Goal: Task Accomplishment & Management: Complete application form

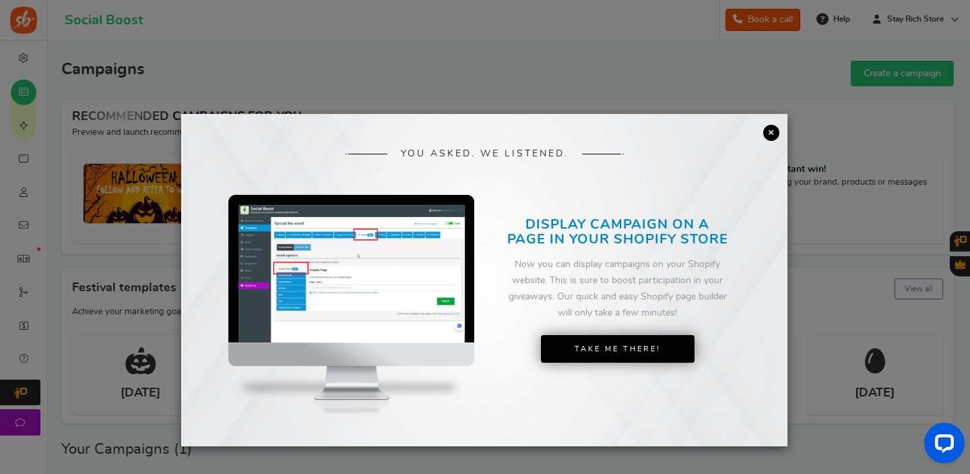
click at [774, 135] on link "×" at bounding box center [771, 133] width 16 height 16
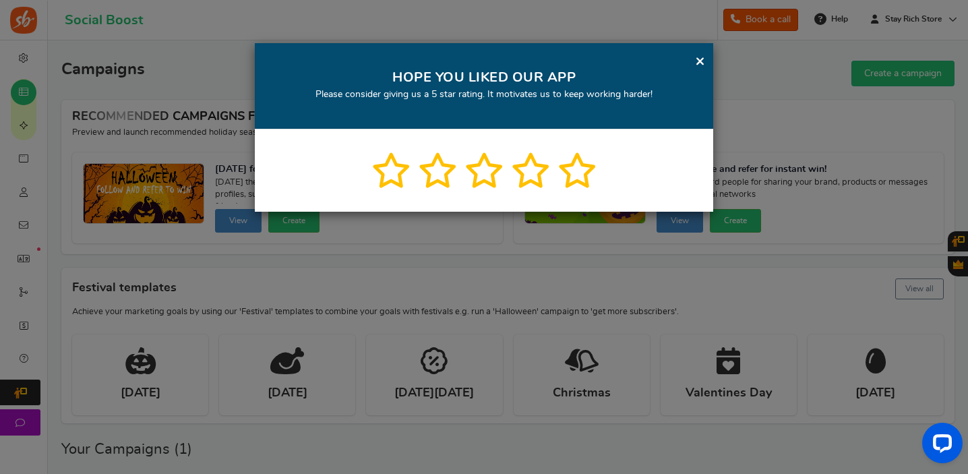
click at [702, 61] on link "×" at bounding box center [700, 61] width 10 height 17
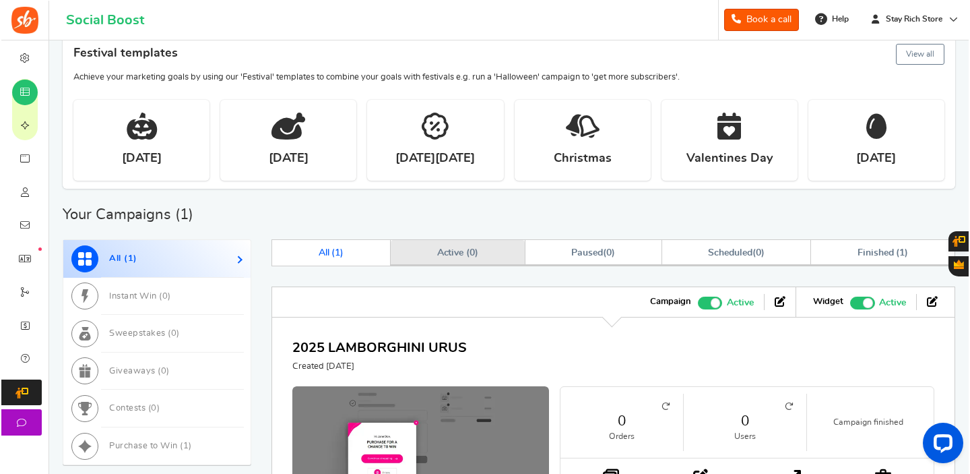
scroll to position [359, 0]
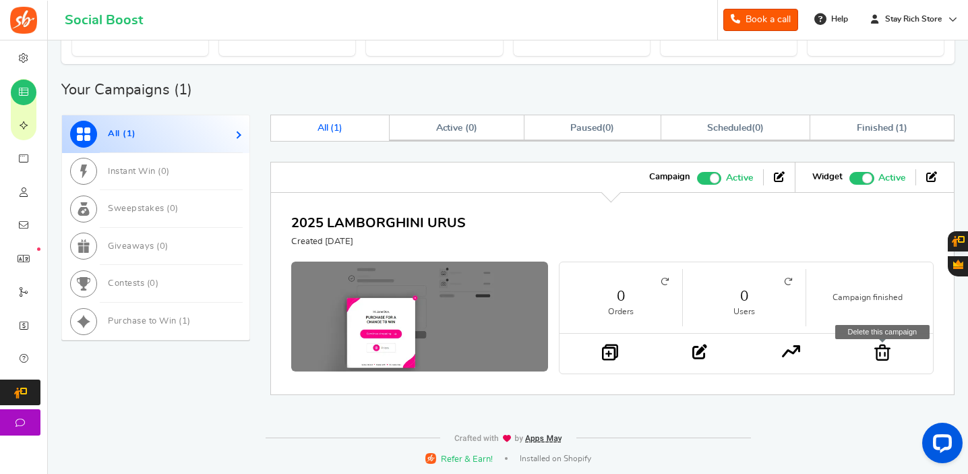
click at [886, 356] on icon at bounding box center [882, 352] width 16 height 17
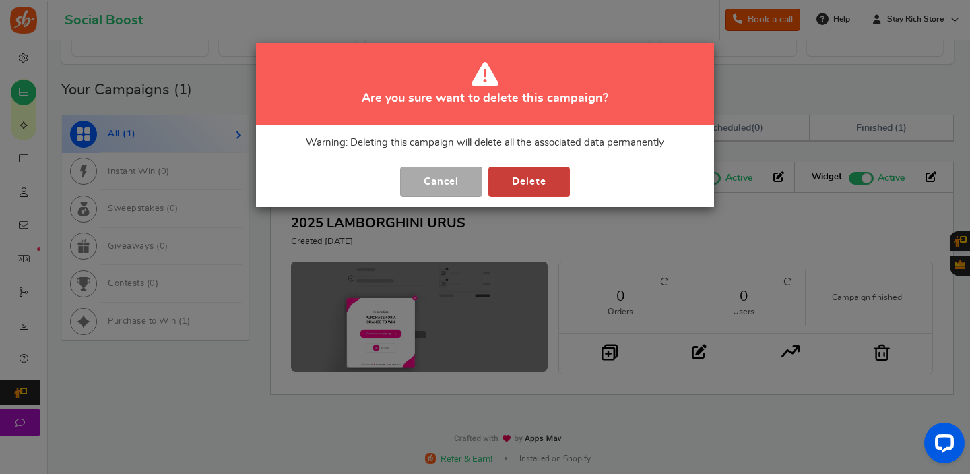
click at [538, 185] on button "Delete" at bounding box center [529, 181] width 82 height 30
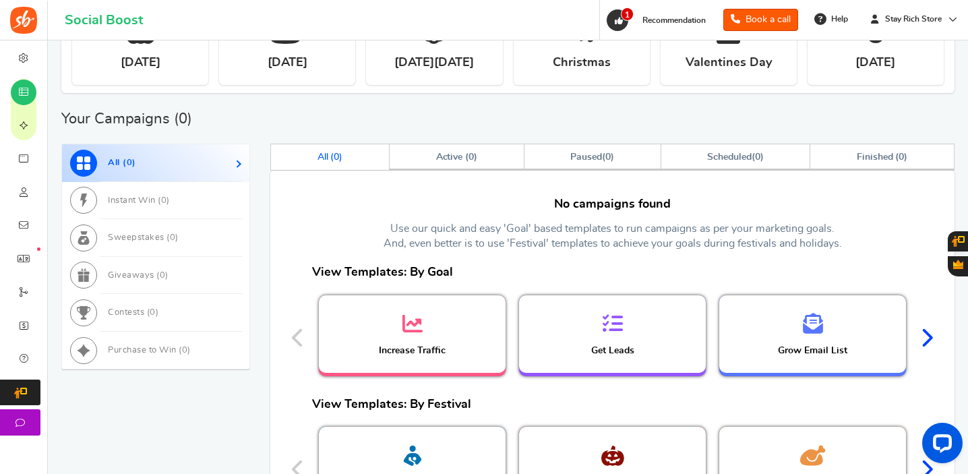
scroll to position [0, 0]
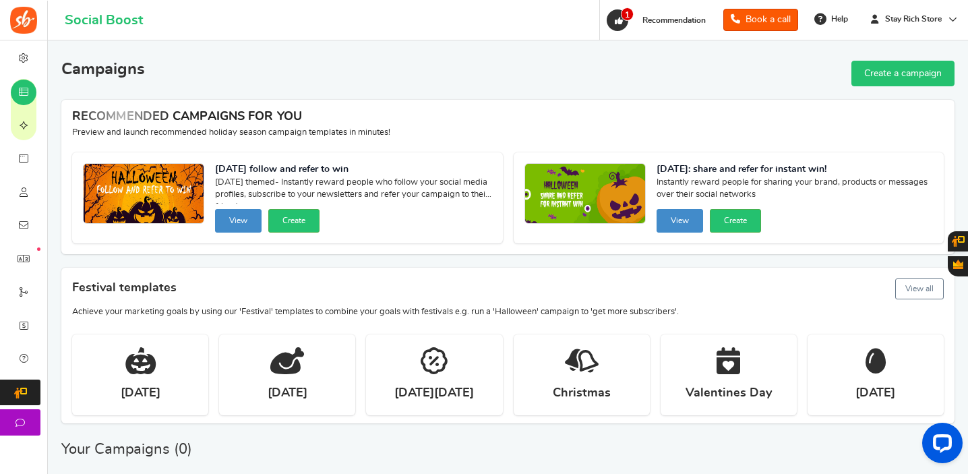
click at [895, 67] on link "Create a campaign" at bounding box center [902, 74] width 103 height 26
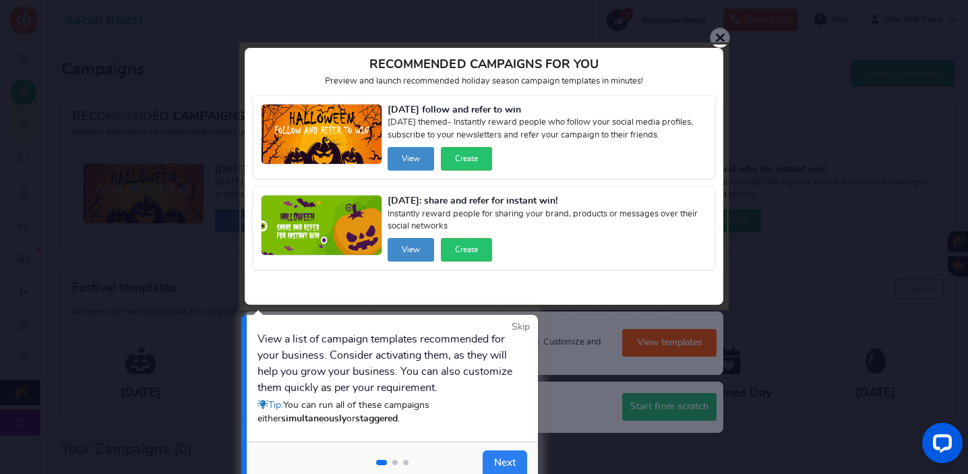
click at [509, 465] on link "Next" at bounding box center [504, 463] width 44 height 27
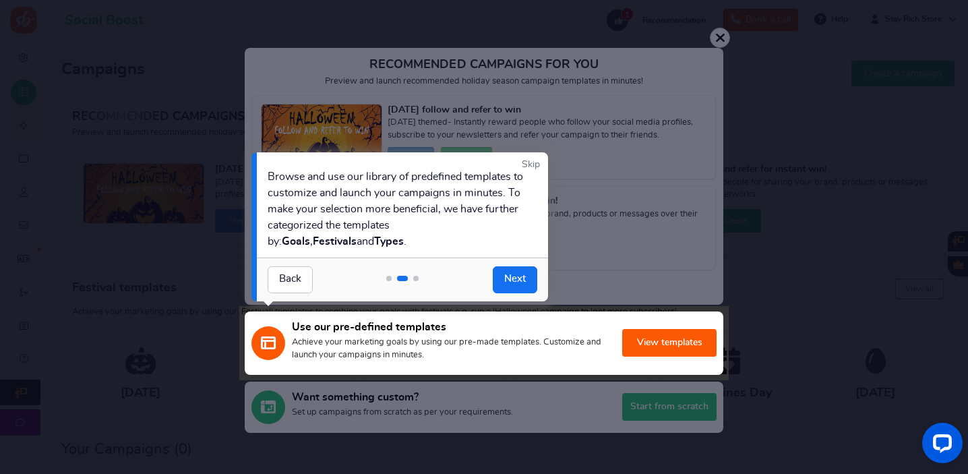
click at [664, 423] on div at bounding box center [484, 237] width 968 height 474
click at [521, 293] on div "Back Next" at bounding box center [402, 279] width 291 height 44
click at [520, 283] on link "Next" at bounding box center [515, 279] width 44 height 27
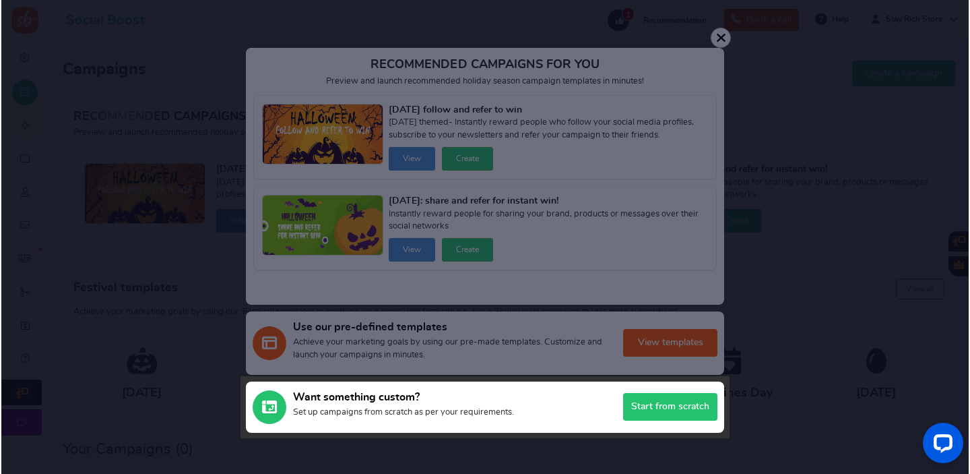
scroll to position [190, 0]
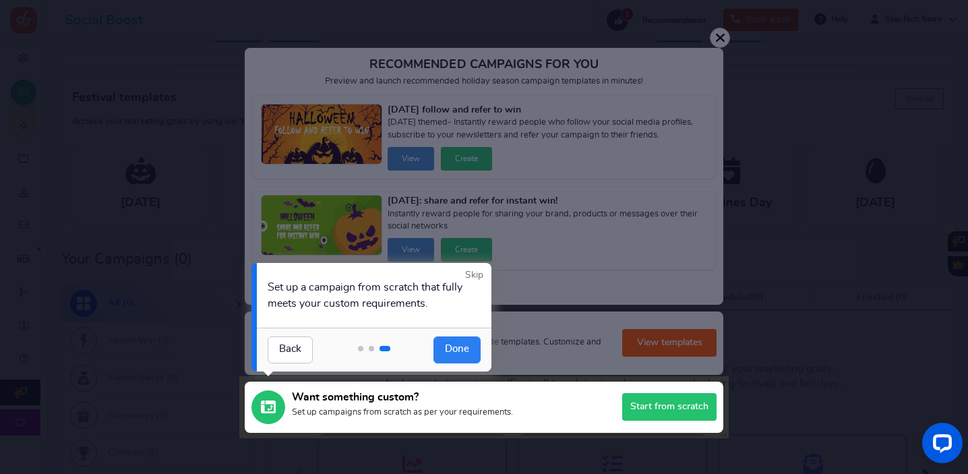
click at [454, 351] on link "Done" at bounding box center [456, 349] width 47 height 27
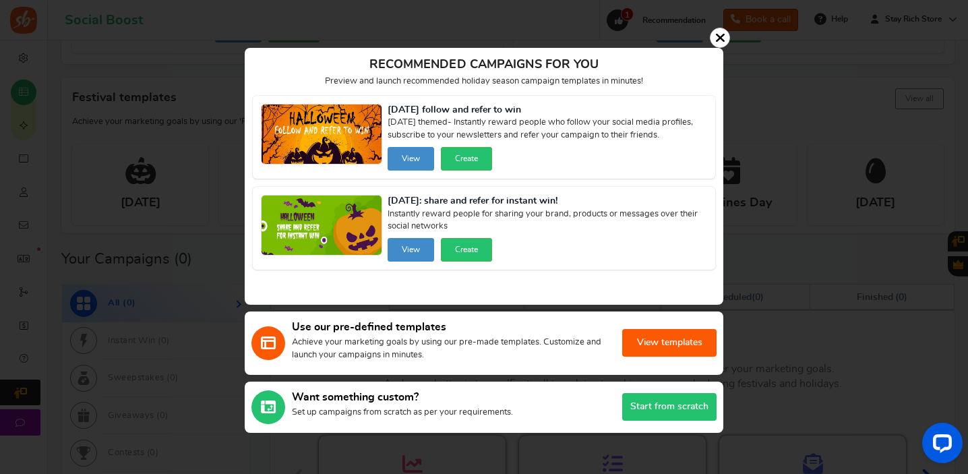
click at [641, 404] on button "Start from scratch" at bounding box center [669, 407] width 94 height 28
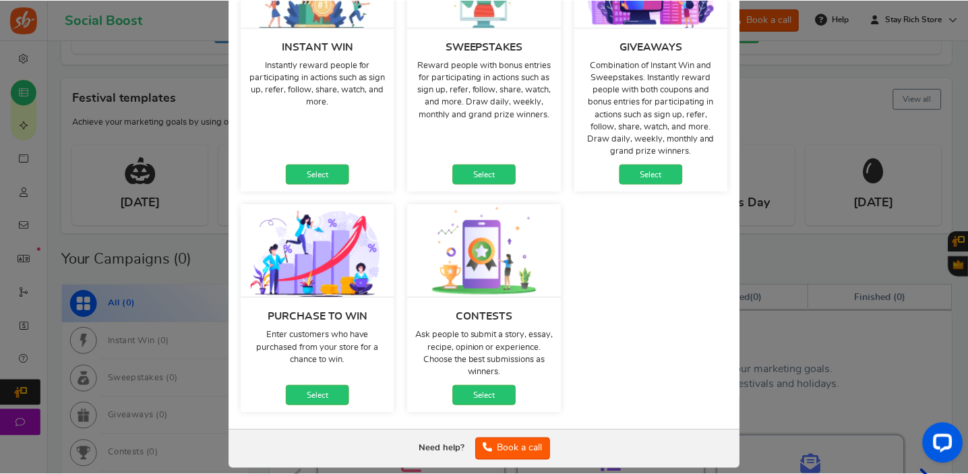
scroll to position [170, 0]
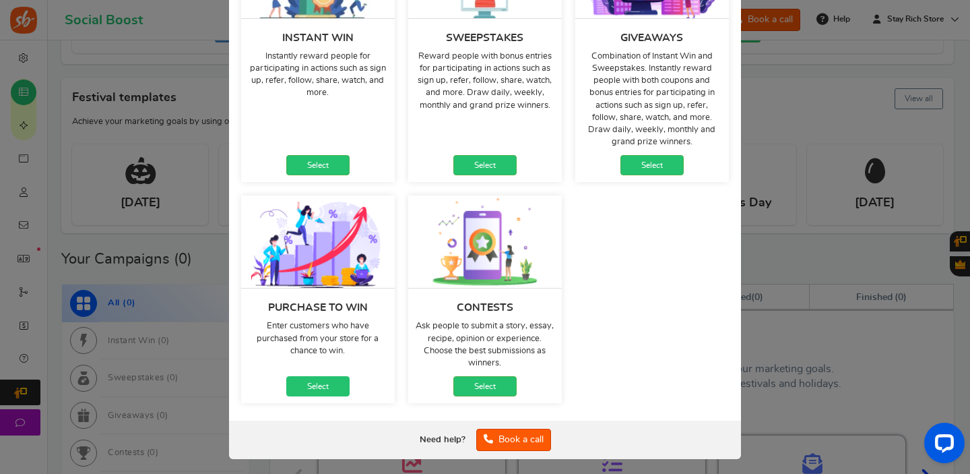
click at [316, 381] on link "Select" at bounding box center [317, 386] width 63 height 20
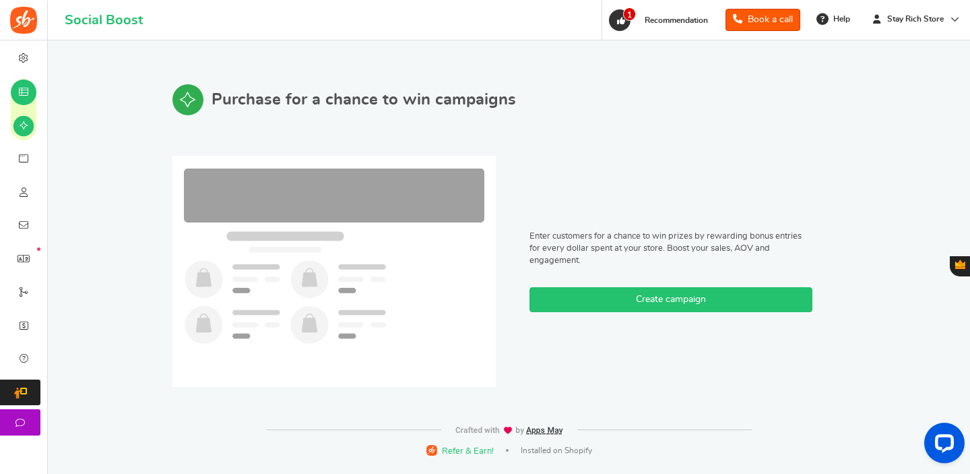
click at [617, 303] on link "Create campaign" at bounding box center [671, 299] width 283 height 25
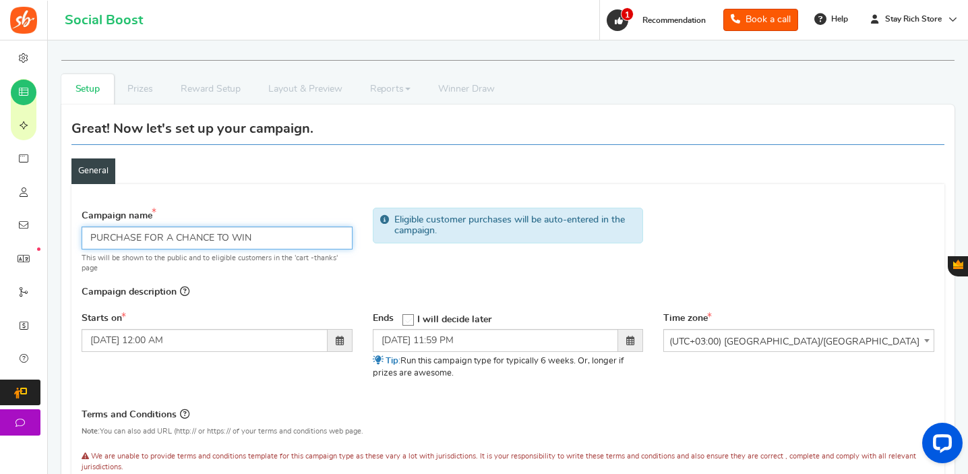
click at [278, 232] on input "PURCHASE FOR A CHANCE TO WIN" at bounding box center [217, 237] width 271 height 23
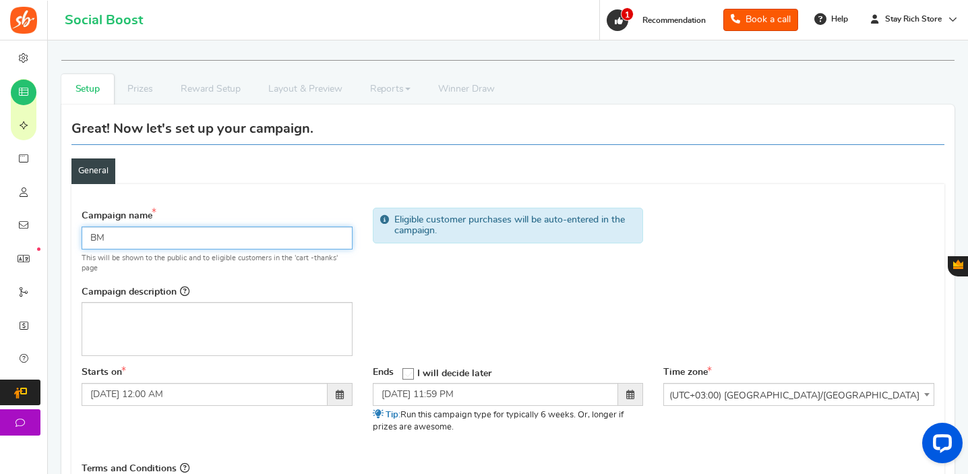
type input "B"
type input "BMW 530 2022"
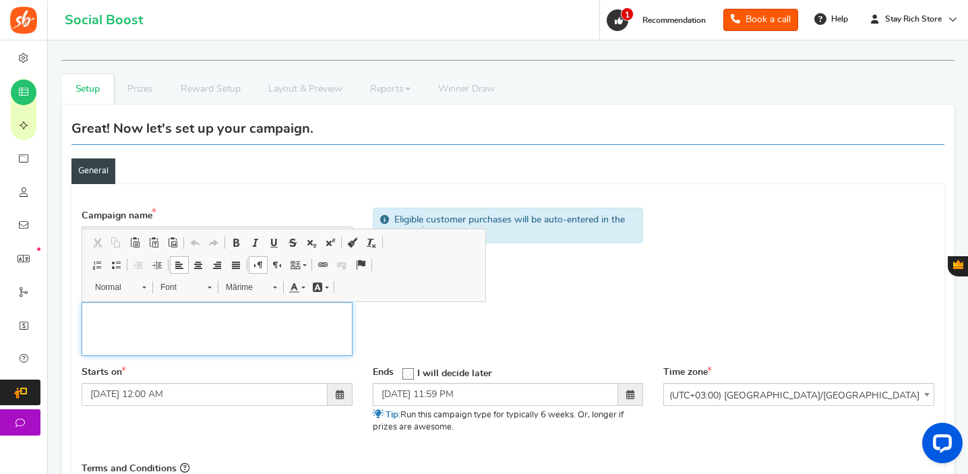
click at [466, 298] on div "Editează bara de unelte Clipboard/Undo Tăiere Scurtături tastatură Command+X Co…" at bounding box center [284, 264] width 404 height 73
click at [483, 302] on div "Campaign name Display Title shown publicly BMW 530 2022 This will be shown to t…" at bounding box center [507, 283] width 873 height 165
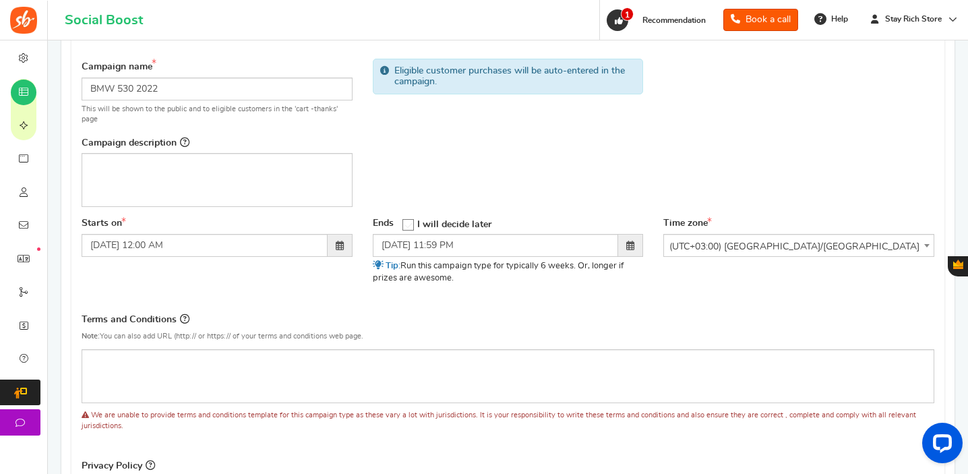
scroll to position [157, 0]
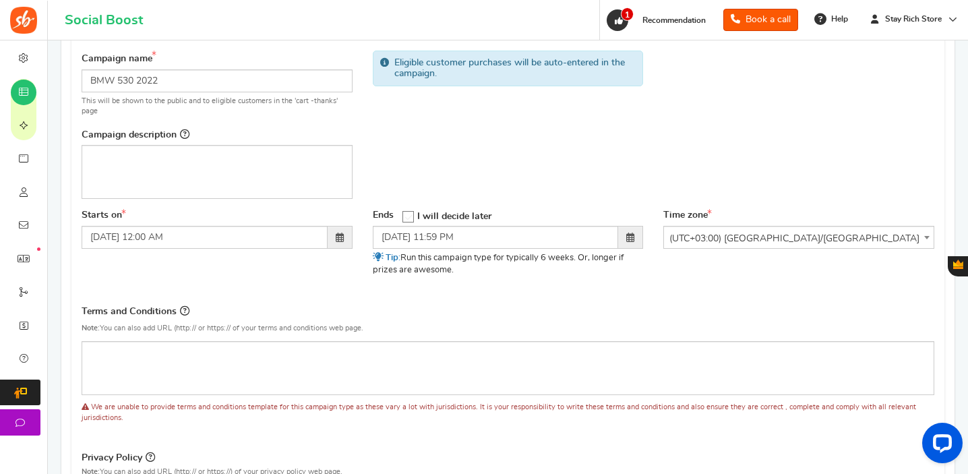
click at [350, 241] on span at bounding box center [339, 237] width 25 height 23
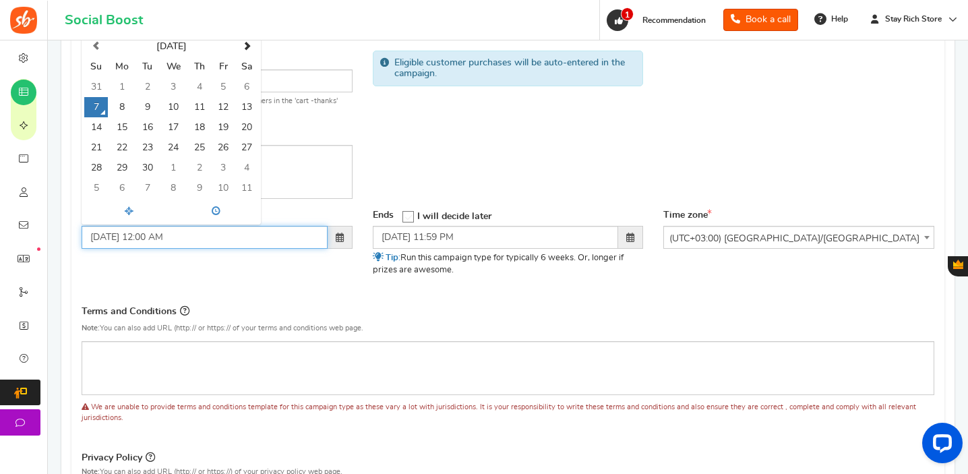
click at [94, 98] on td "7" at bounding box center [96, 107] width 24 height 20
click at [193, 239] on input "[DATE] 12:00 AM" at bounding box center [205, 237] width 246 height 23
click at [206, 209] on span at bounding box center [215, 211] width 87 height 22
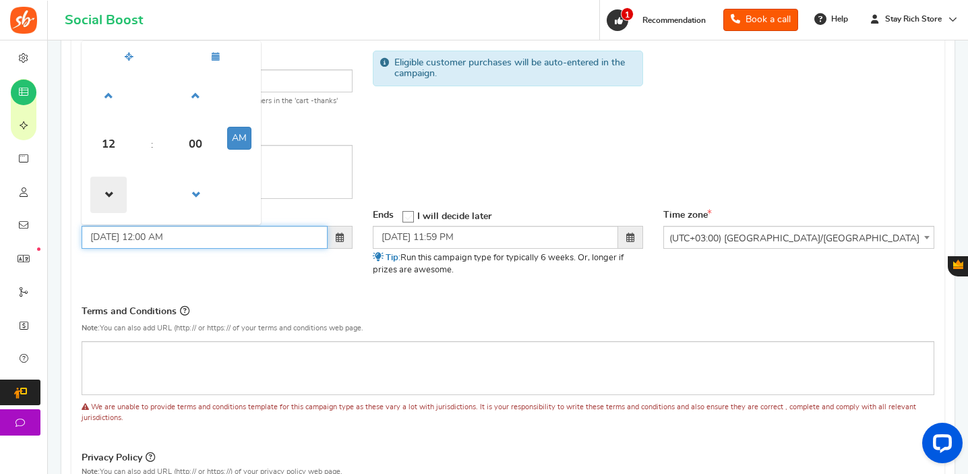
click at [115, 188] on span at bounding box center [108, 195] width 36 height 36
click at [111, 102] on span at bounding box center [108, 95] width 36 height 36
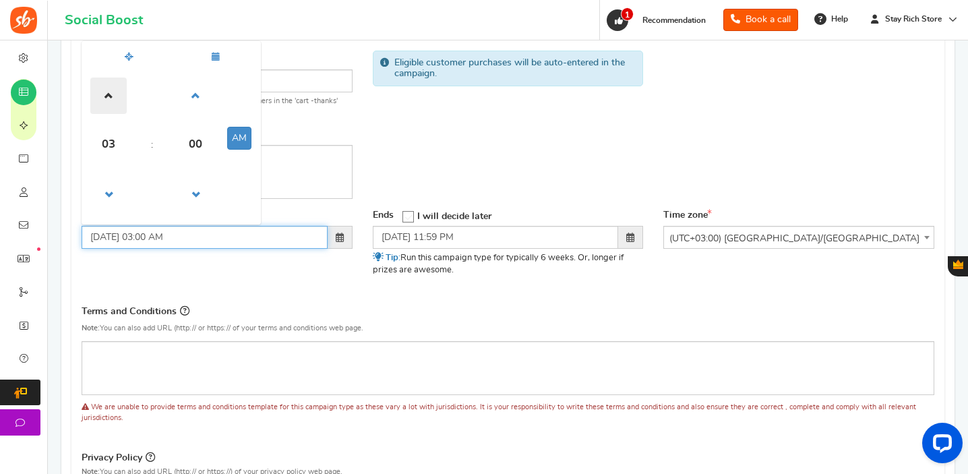
click at [111, 102] on span at bounding box center [108, 95] width 36 height 36
click at [246, 144] on button "AM" at bounding box center [239, 138] width 24 height 23
click at [105, 102] on span at bounding box center [108, 95] width 36 height 36
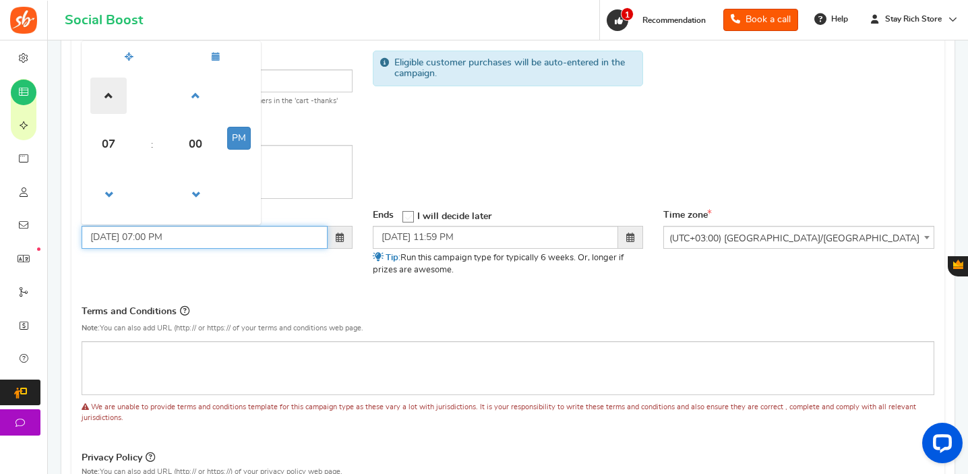
click at [105, 102] on span at bounding box center [108, 95] width 36 height 36
type input "[DATE] 08:00 PM"
click at [396, 184] on div "Campaign name Display Title shown publicly BMW 530 2022 This will be shown to t…" at bounding box center [507, 126] width 873 height 165
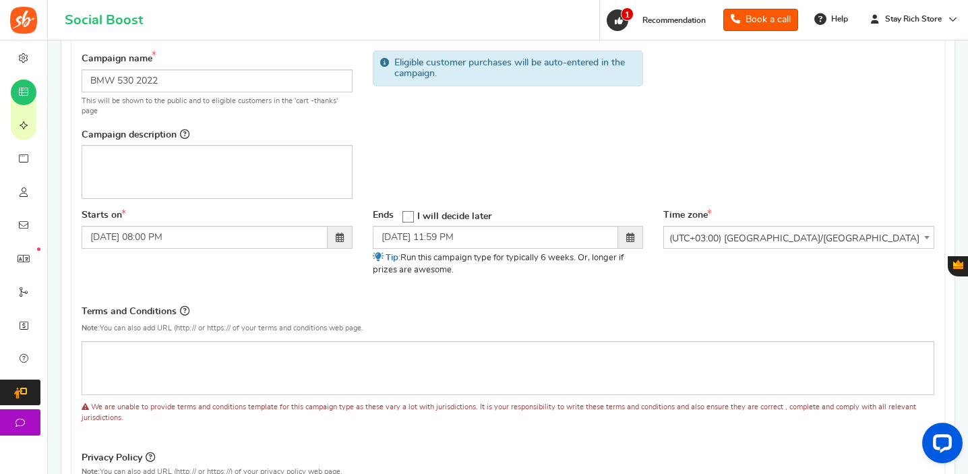
click at [415, 216] on label "I will decide later" at bounding box center [446, 214] width 89 height 9
click at [404, 216] on input "I will decide later" at bounding box center [404, 216] width 0 height 9
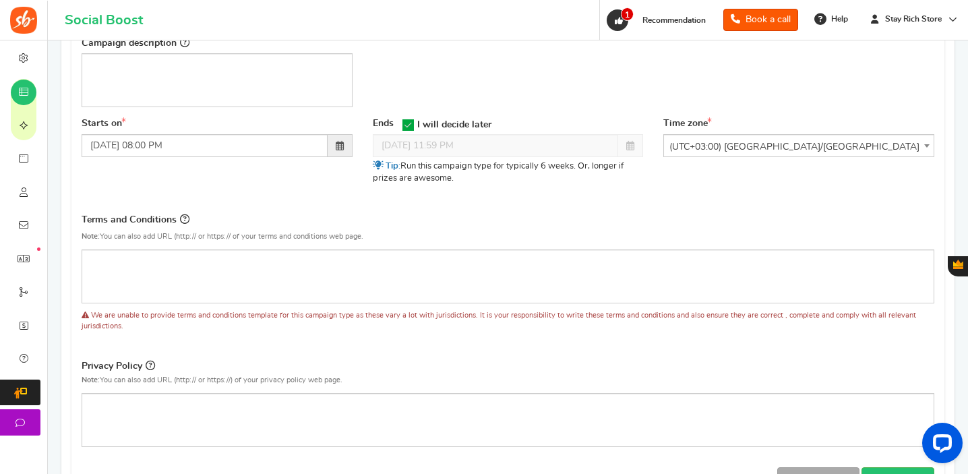
scroll to position [252, 0]
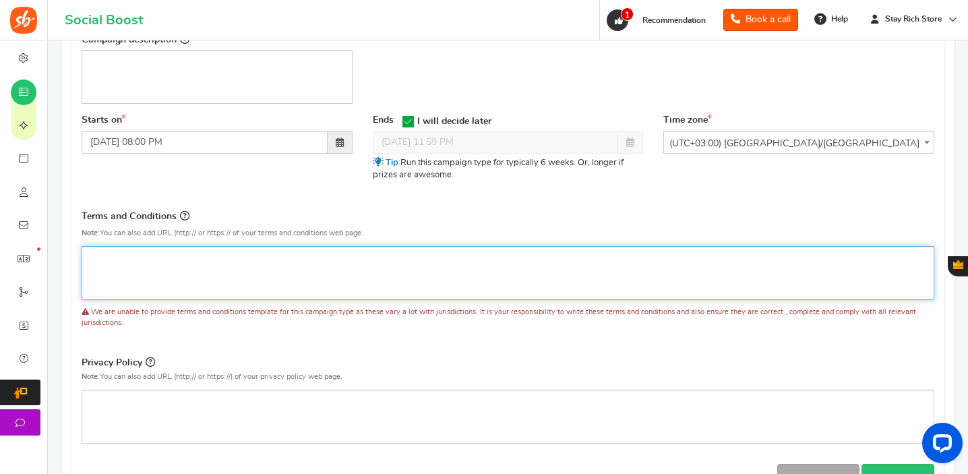
click at [217, 255] on p "Editor de text îmbogățit, competition_terms" at bounding box center [507, 257] width 835 height 13
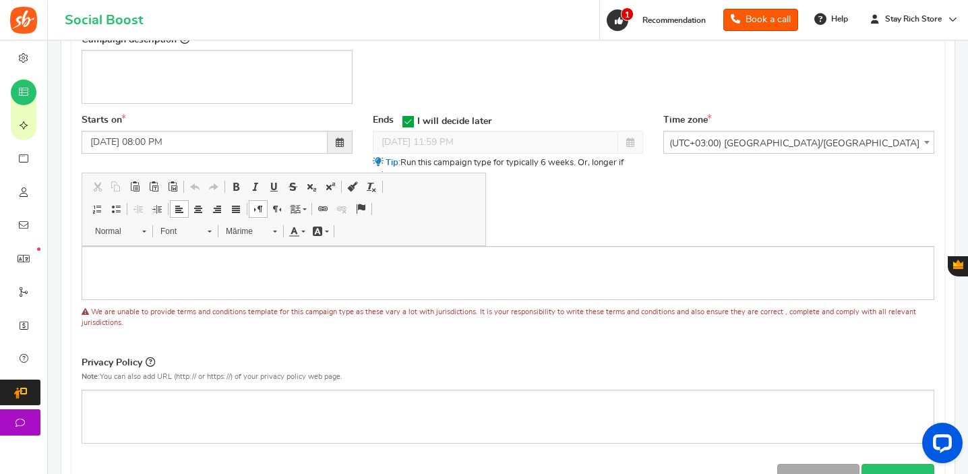
click at [544, 226] on div "Terms and Conditions Use Rules Template Note: You can also add URL (http:// or …" at bounding box center [508, 227] width 852 height 38
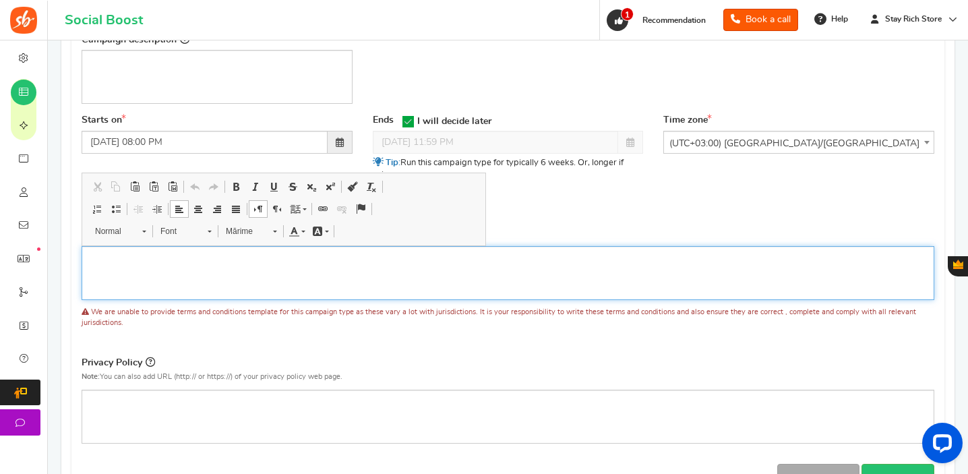
click at [414, 270] on div "Editor de text îmbogățit, competition_terms" at bounding box center [508, 273] width 852 height 54
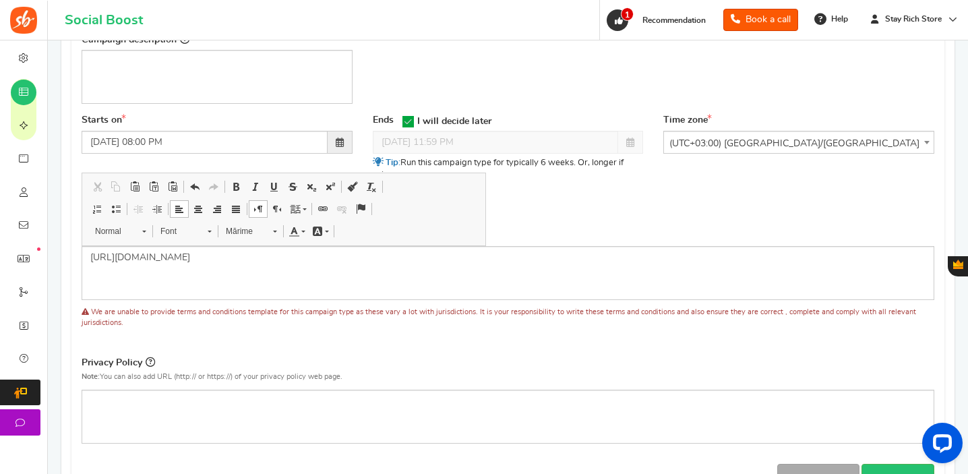
click at [378, 315] on span "We are unable to provide terms and conditions template for this campaign type a…" at bounding box center [499, 317] width 834 height 18
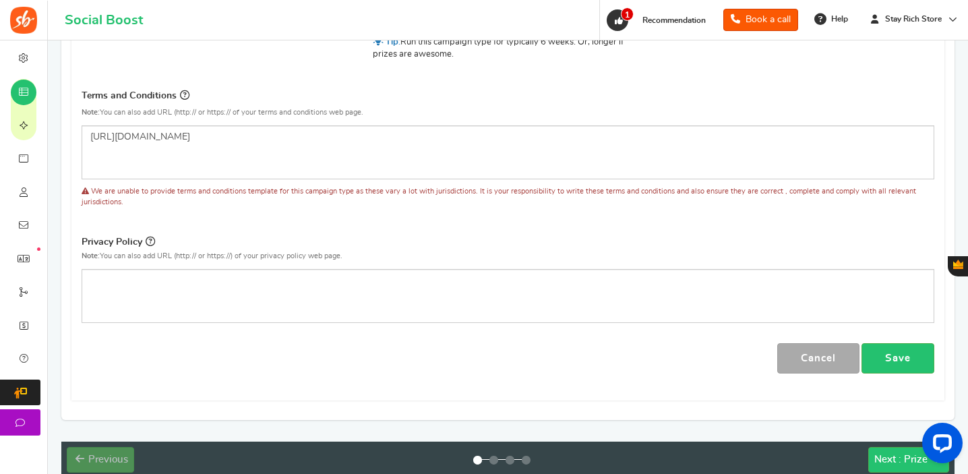
scroll to position [381, 0]
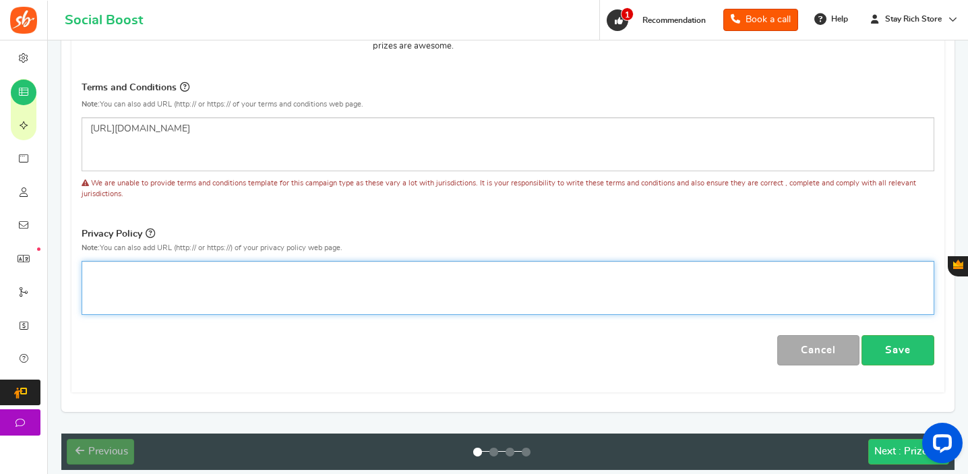
click at [393, 274] on p "Editor de text îmbogățit, competition_privacy" at bounding box center [507, 271] width 835 height 13
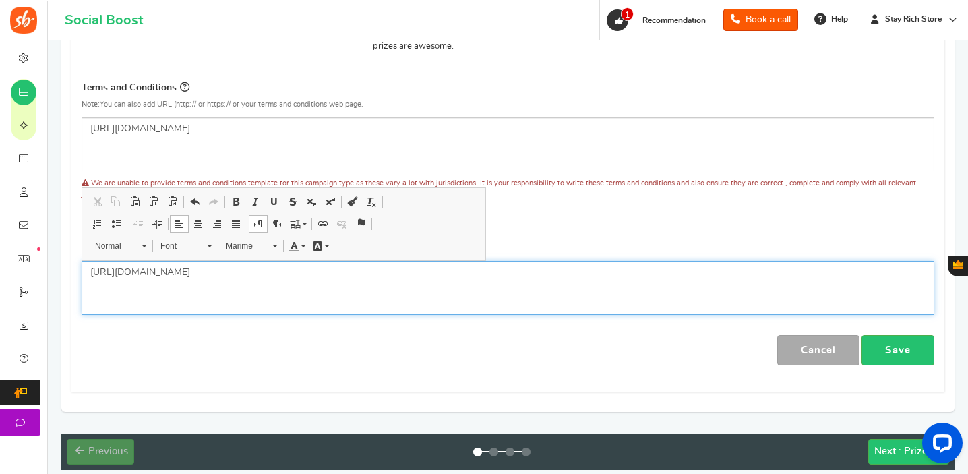
click at [448, 230] on div "Editează bara de unelte Clipboard/Undo Tăiere Scurtături tastatură Command+X Co…" at bounding box center [284, 223] width 404 height 73
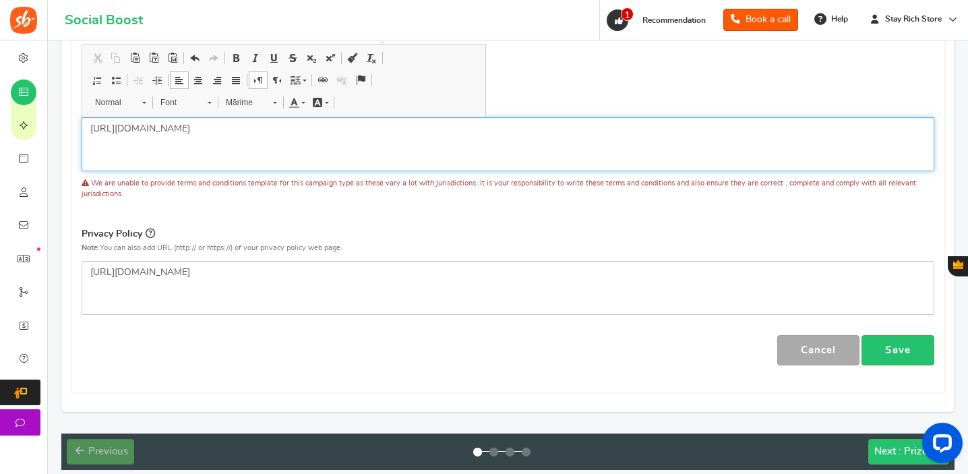
click at [486, 158] on div "[URL][DOMAIN_NAME]" at bounding box center [508, 144] width 852 height 54
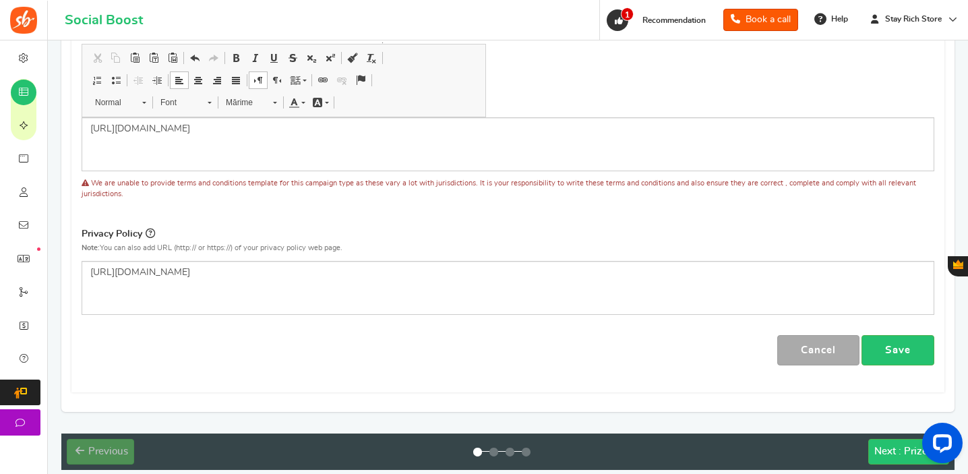
click at [577, 212] on div "Terms and Conditions Use Rules Template Note: You can also add URL (http:// or …" at bounding box center [507, 148] width 873 height 136
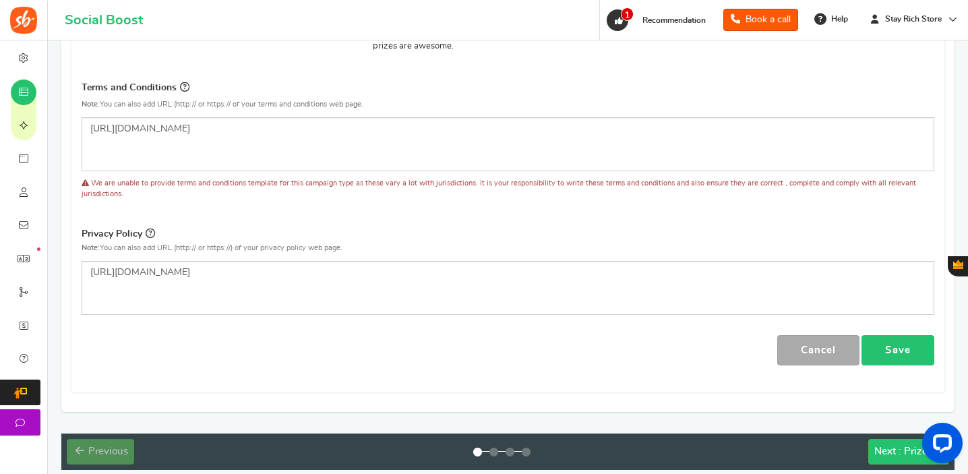
click at [913, 351] on link "Save" at bounding box center [897, 350] width 73 height 30
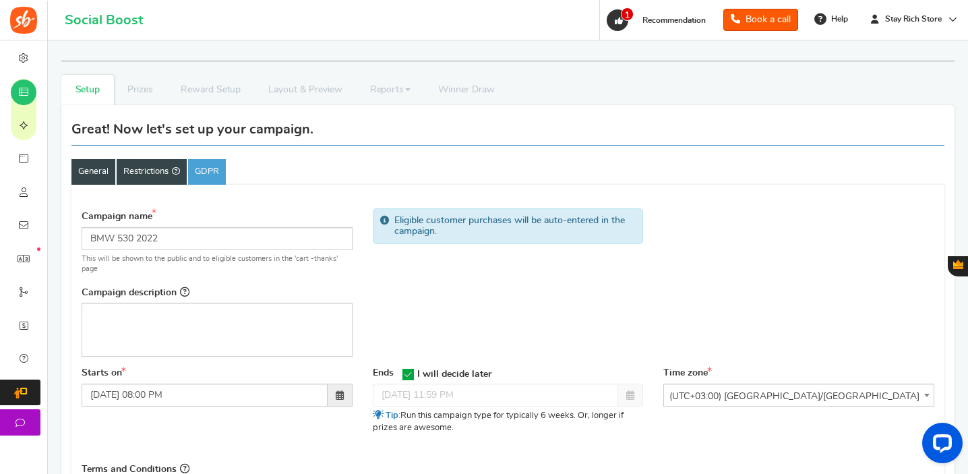
click at [146, 168] on link "Restrictions" at bounding box center [152, 172] width 70 height 26
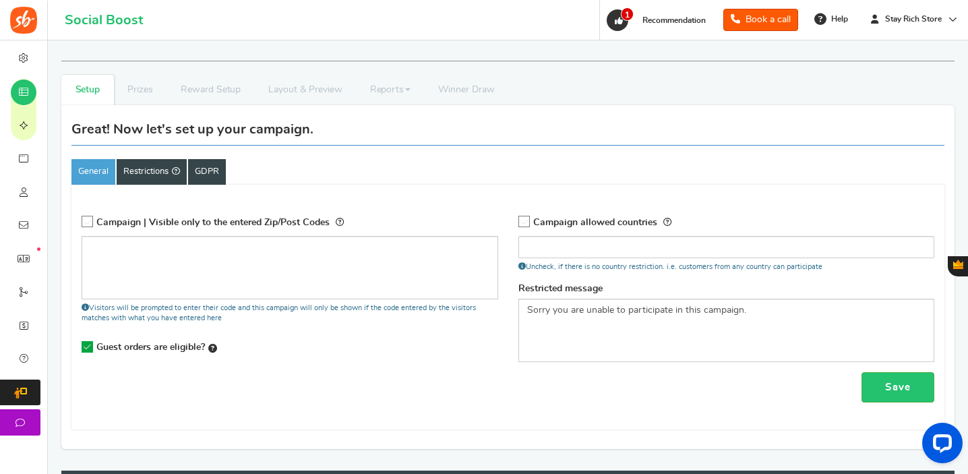
click at [207, 164] on link "GDPR" at bounding box center [207, 172] width 38 height 26
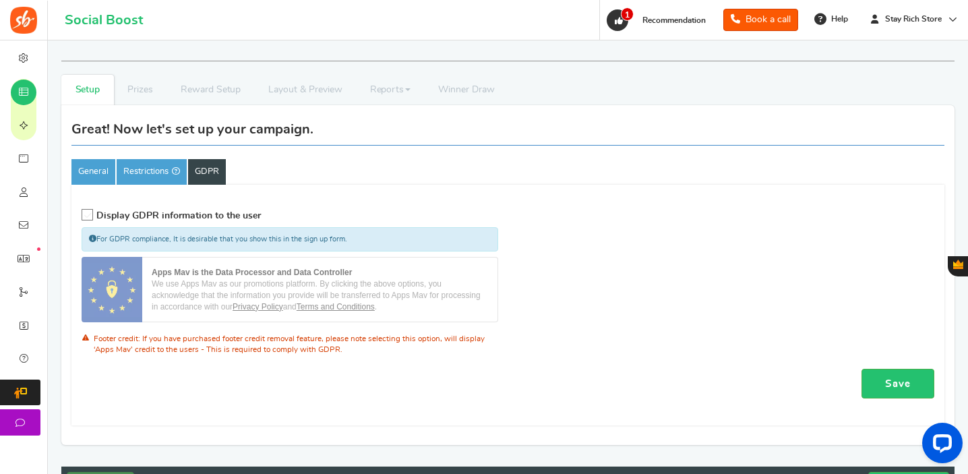
click at [116, 216] on span "Display GDPR information to the user" at bounding box center [178, 215] width 164 height 9
click at [83, 216] on input "Display GDPR information to the user" at bounding box center [83, 215] width 0 height 9
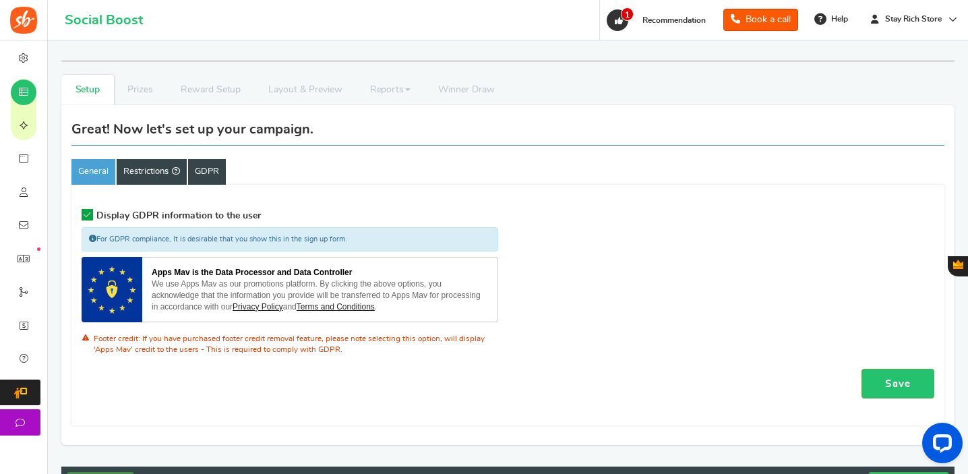
click at [148, 177] on link "Restrictions" at bounding box center [152, 172] width 70 height 26
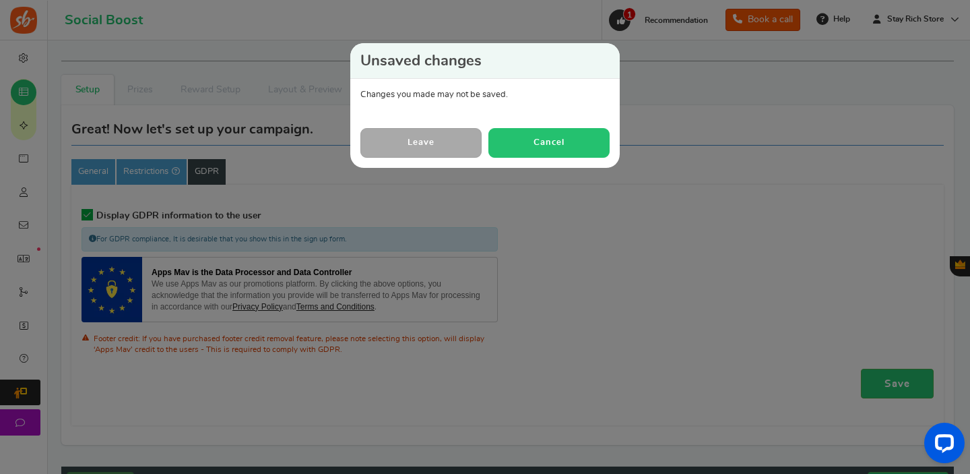
click at [516, 137] on button "Cancel" at bounding box center [548, 142] width 121 height 29
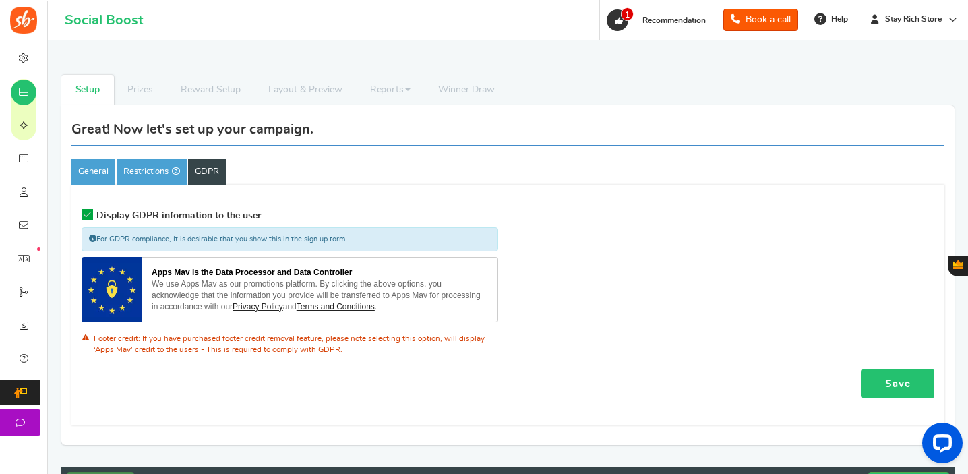
click at [900, 383] on link "Save" at bounding box center [897, 384] width 73 height 30
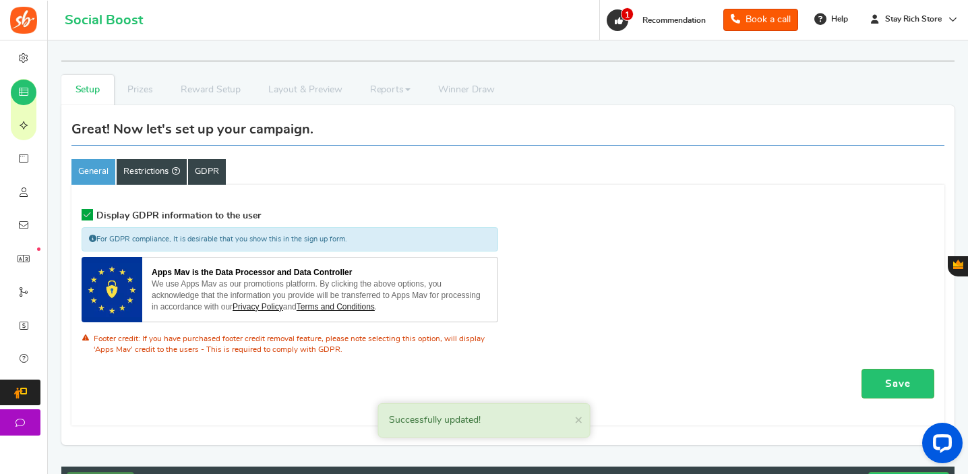
click at [157, 179] on link "Restrictions" at bounding box center [152, 172] width 70 height 26
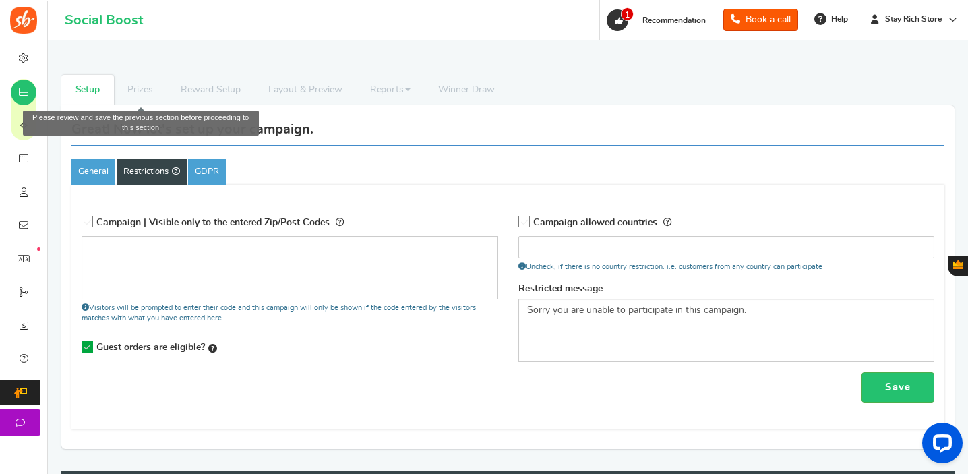
click at [147, 96] on li "Prizes" at bounding box center [140, 90] width 53 height 30
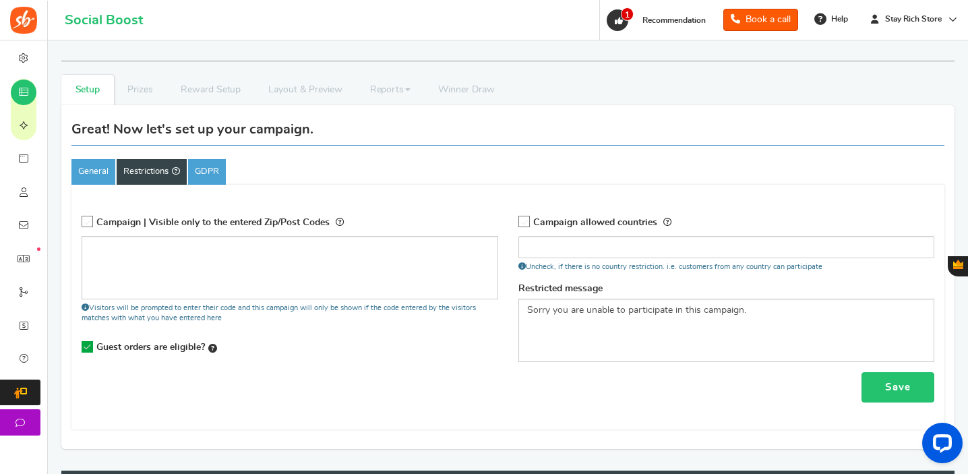
click at [914, 382] on link "Save" at bounding box center [897, 387] width 73 height 30
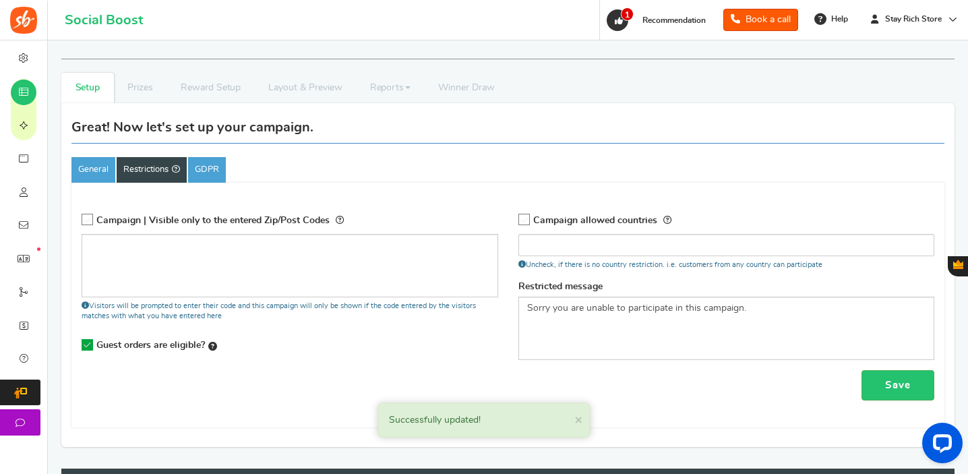
scroll to position [100, 0]
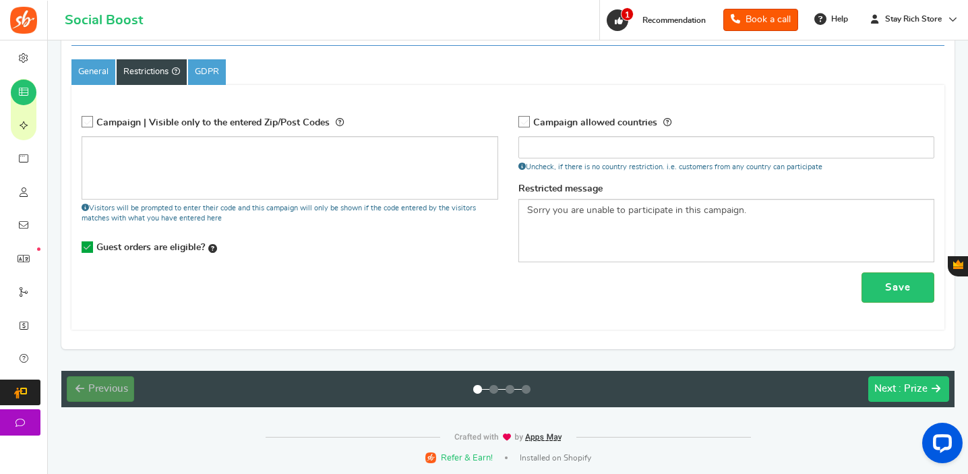
click at [904, 398] on button "Next : Prize" at bounding box center [908, 389] width 81 height 26
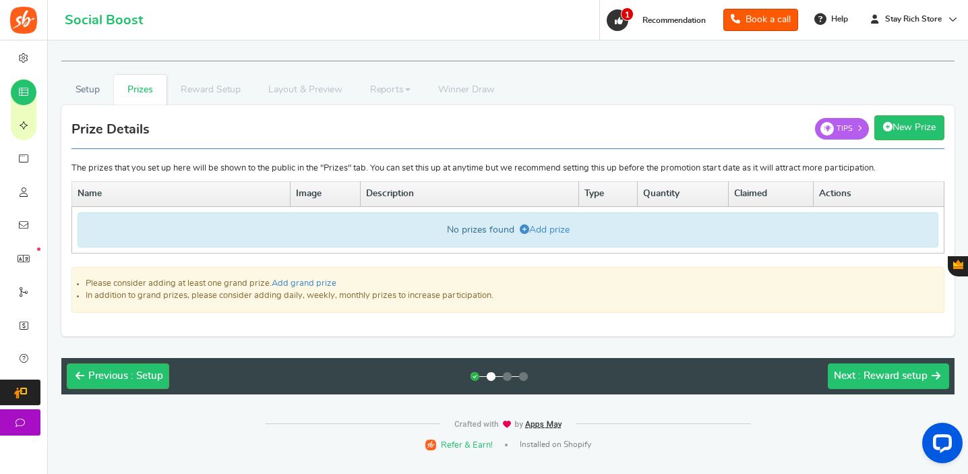
scroll to position [0, 0]
click at [557, 234] on link "Add prize" at bounding box center [546, 229] width 50 height 9
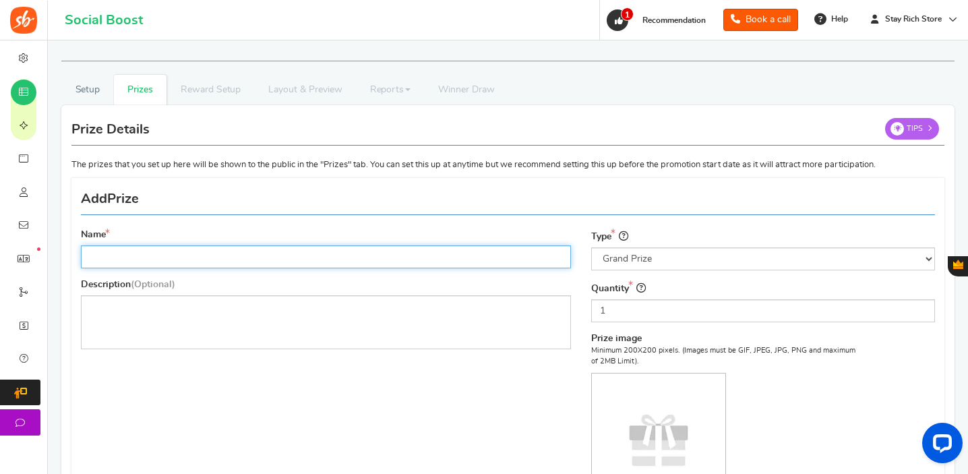
click at [400, 257] on input "Name" at bounding box center [326, 256] width 490 height 23
type input "BMW 530d - 2016 -"
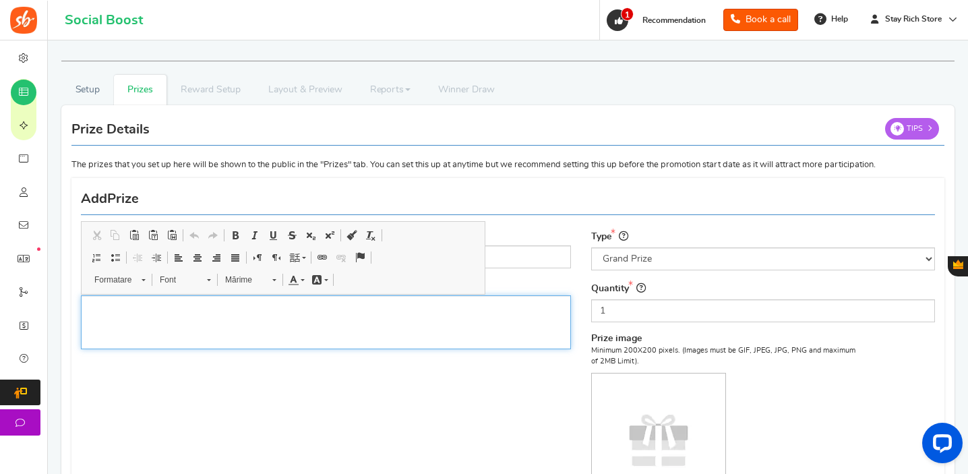
click at [177, 312] on p "Editor de text îmbogățit, prize_description" at bounding box center [326, 306] width 472 height 13
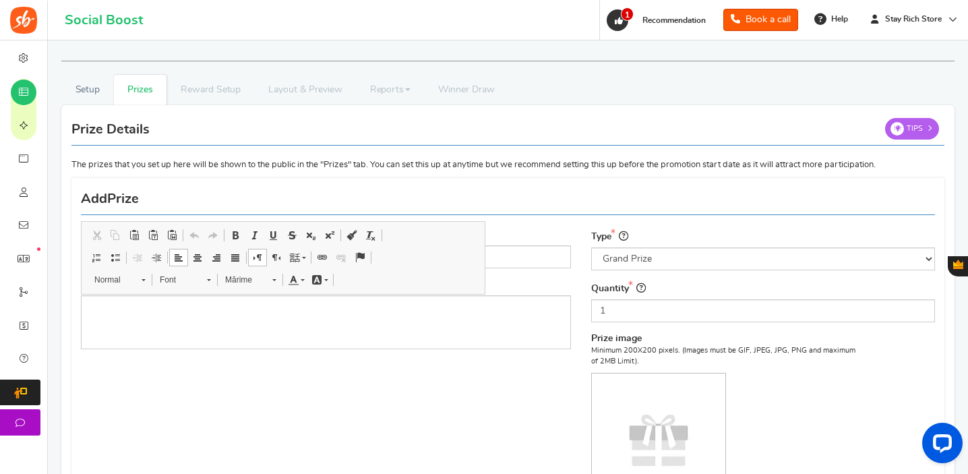
click at [311, 357] on div "Name BMW 530d - 2016 - Description (Optional)" at bounding box center [326, 293] width 510 height 130
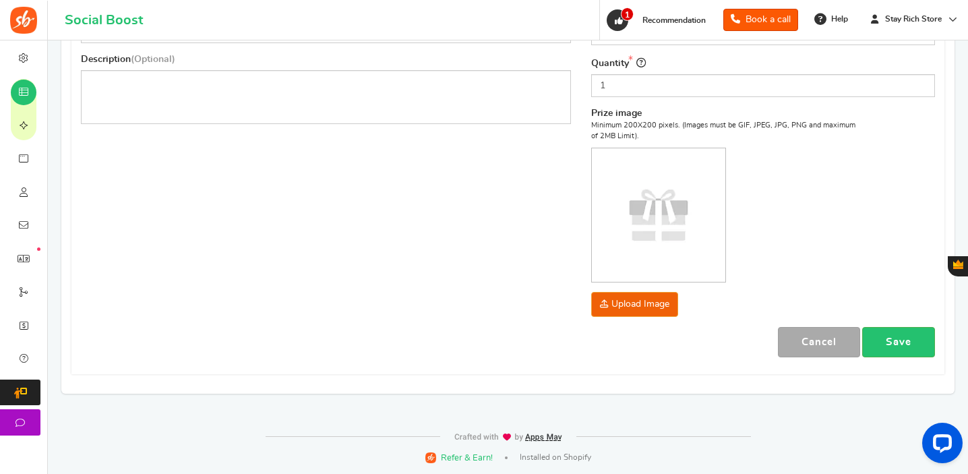
scroll to position [226, 0]
click at [924, 332] on link "Save" at bounding box center [898, 341] width 73 height 30
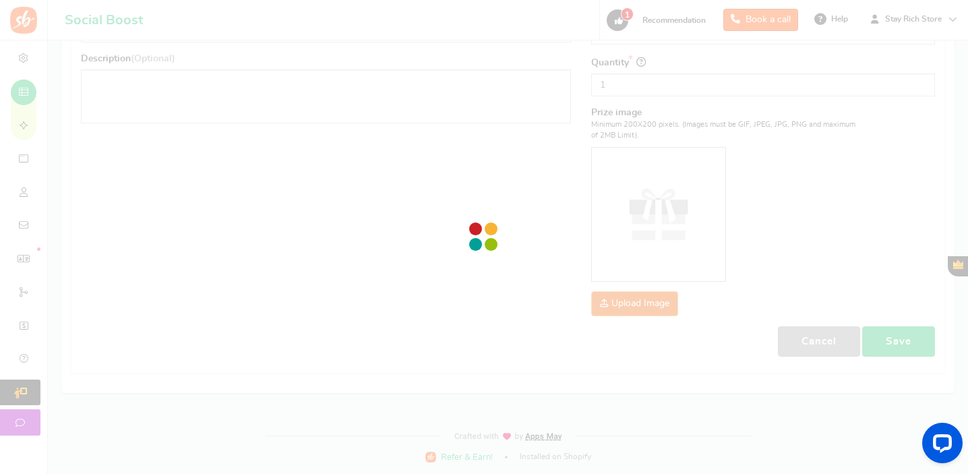
scroll to position [0, 0]
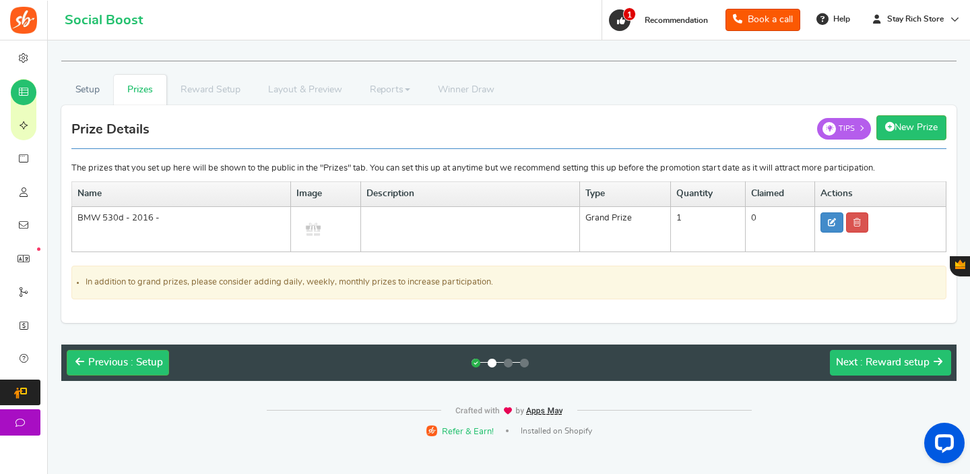
click at [881, 358] on span ": Reward setup" at bounding box center [894, 362] width 69 height 10
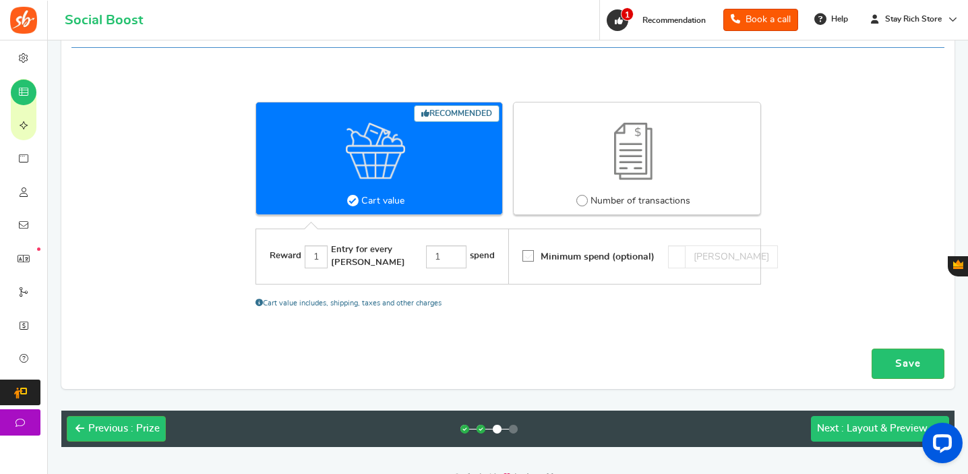
scroll to position [103, 0]
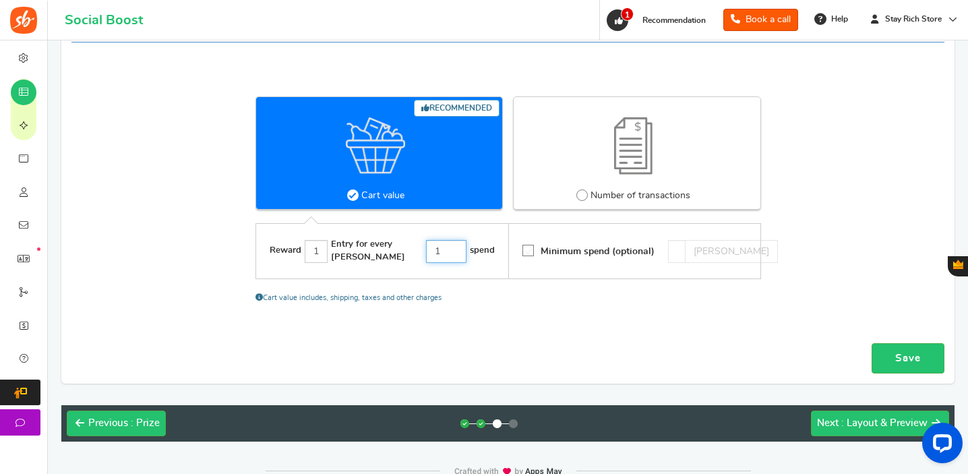
click at [444, 255] on input "1" at bounding box center [446, 251] width 40 height 23
type input "20"
click at [600, 317] on div "Recommended Cart value Number of transactions Reward 1 Entry for every [PERSON_…" at bounding box center [507, 200] width 893 height 274
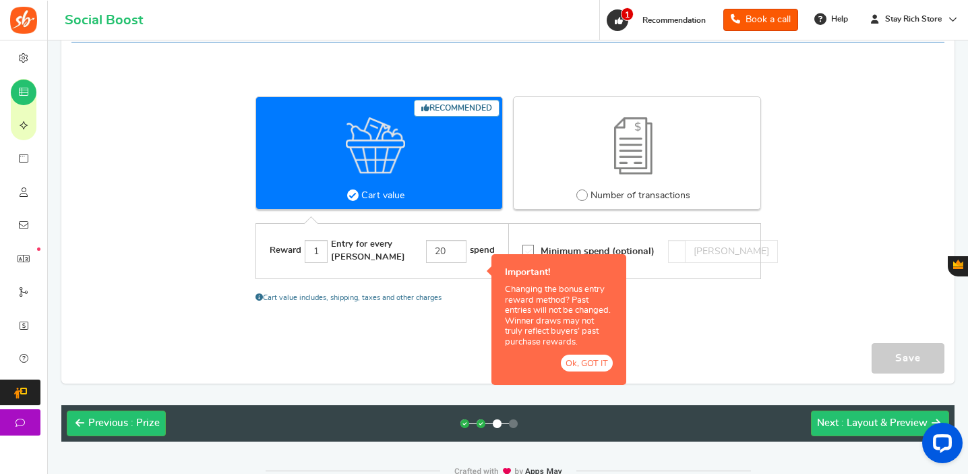
click at [600, 360] on button "Ok, GOT IT" at bounding box center [587, 362] width 52 height 17
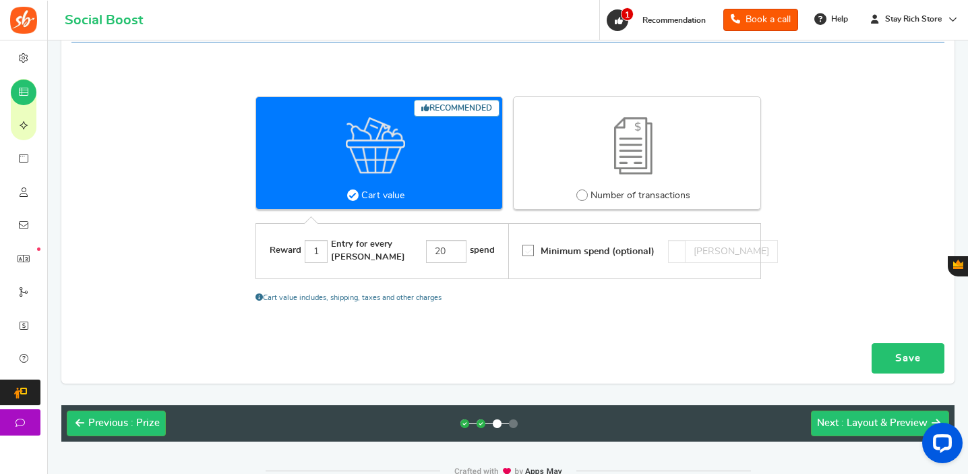
click at [895, 356] on link "Save" at bounding box center [907, 358] width 73 height 30
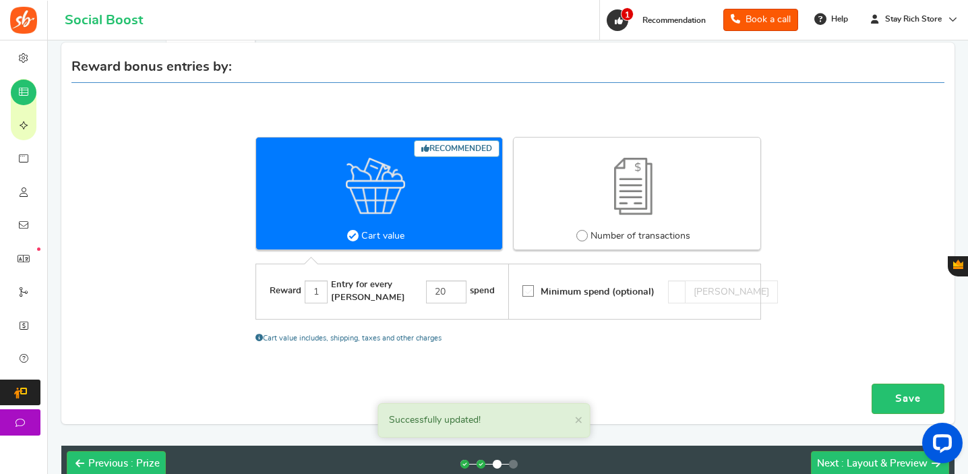
scroll to position [138, 0]
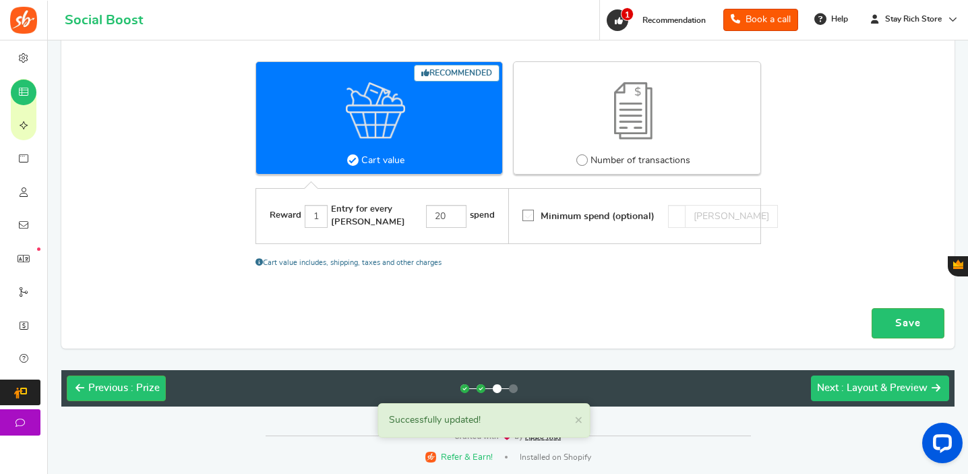
click at [879, 391] on span ": Layout & Preview" at bounding box center [884, 388] width 86 height 10
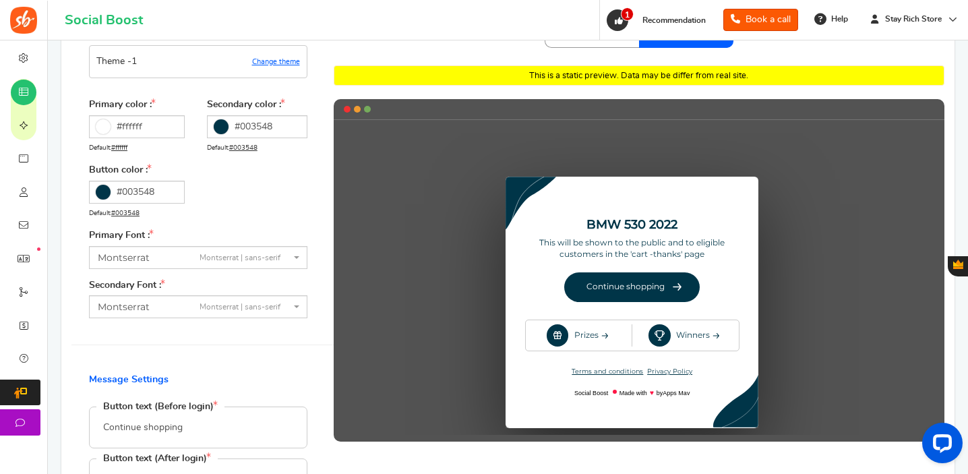
scroll to position [97, 0]
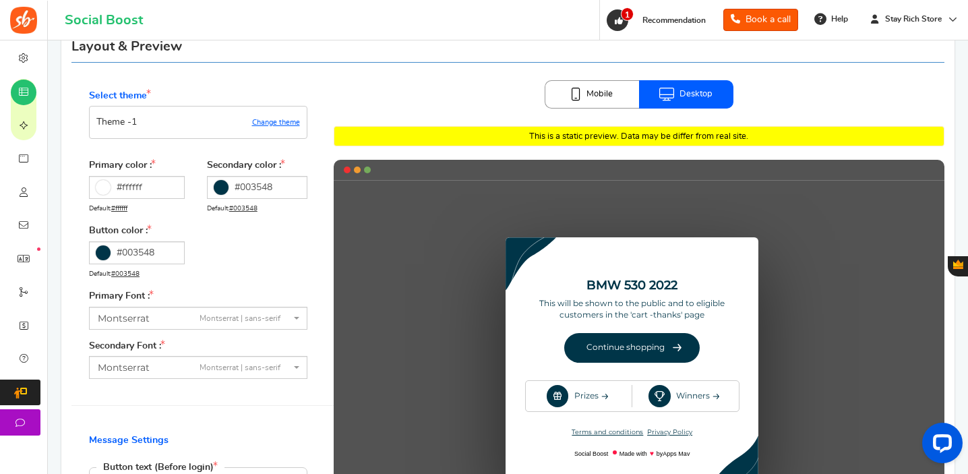
click at [604, 93] on link "Mobile" at bounding box center [591, 94] width 94 height 28
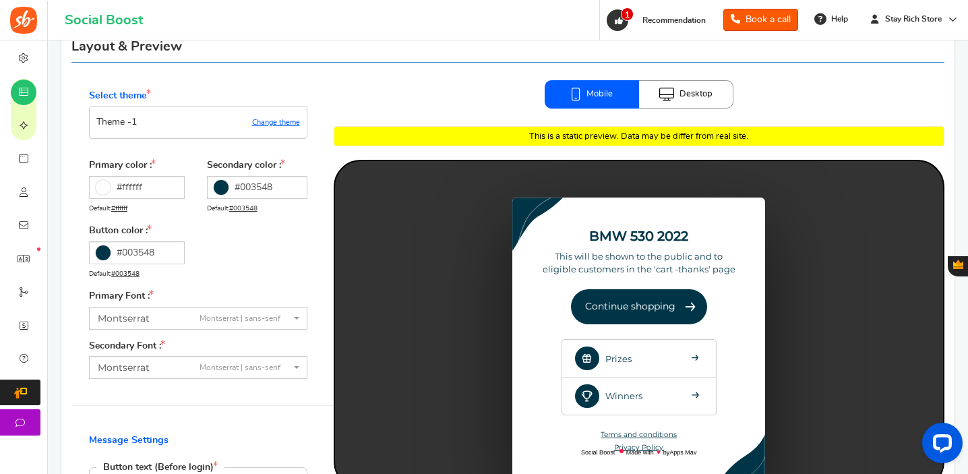
click at [701, 92] on link "Desktop" at bounding box center [686, 94] width 94 height 28
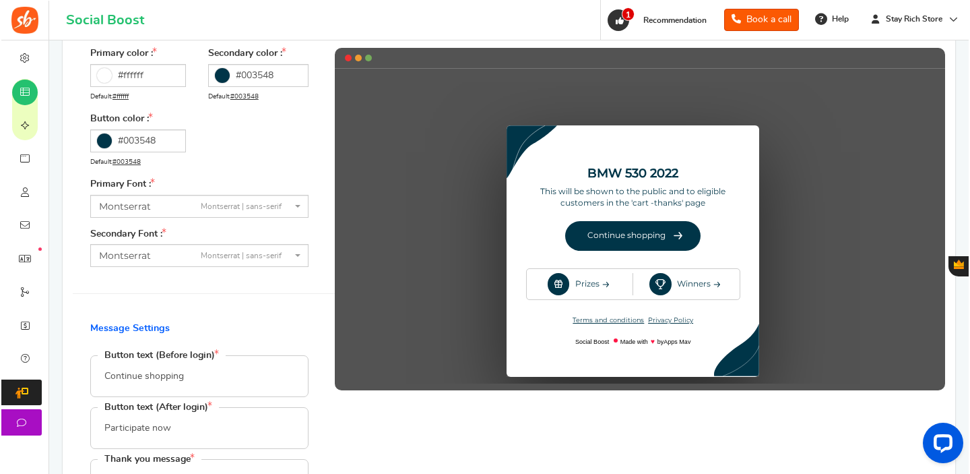
scroll to position [0, 0]
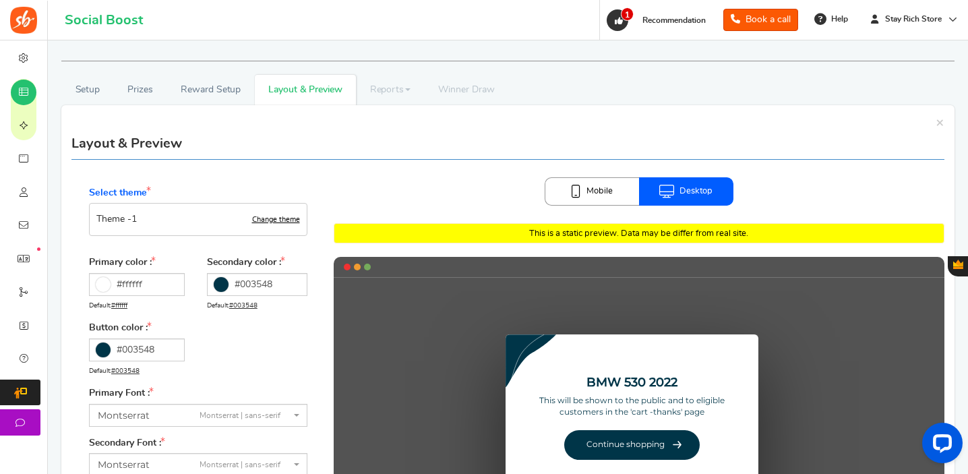
click at [268, 223] on link "Change theme" at bounding box center [276, 220] width 48 height 8
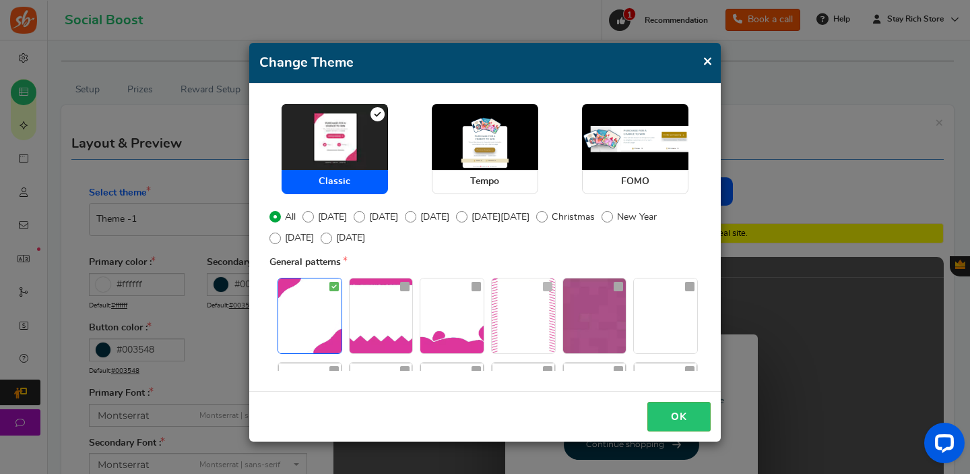
click at [528, 301] on img at bounding box center [523, 315] width 63 height 75
click at [501, 290] on input "radio" at bounding box center [496, 285] width 9 height 9
radio input "true"
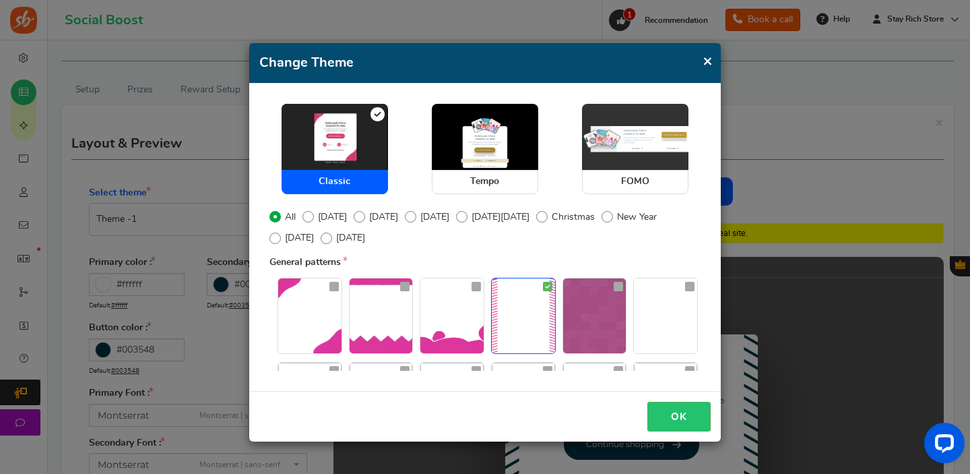
click at [645, 108] on img at bounding box center [635, 137] width 106 height 66
click at [591, 108] on input "FOMO" at bounding box center [586, 110] width 9 height 9
radio input "true"
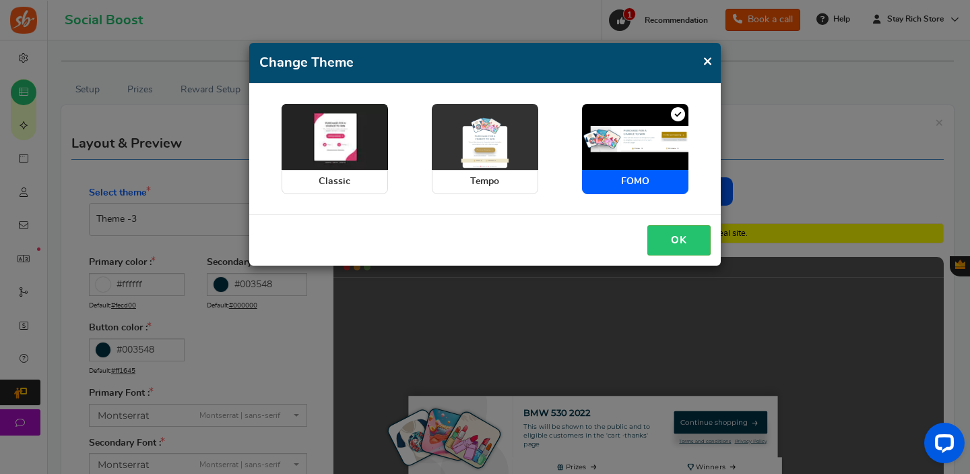
click at [466, 141] on img at bounding box center [485, 137] width 106 height 66
click at [441, 115] on input "Tempo" at bounding box center [436, 110] width 9 height 9
radio input "true"
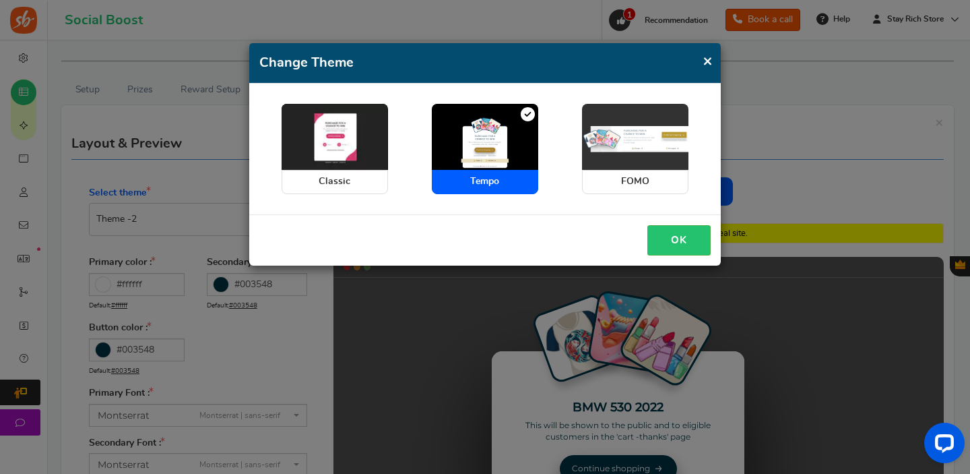
click at [659, 155] on img at bounding box center [635, 137] width 106 height 66
click at [591, 115] on input "FOMO" at bounding box center [586, 110] width 9 height 9
radio input "true"
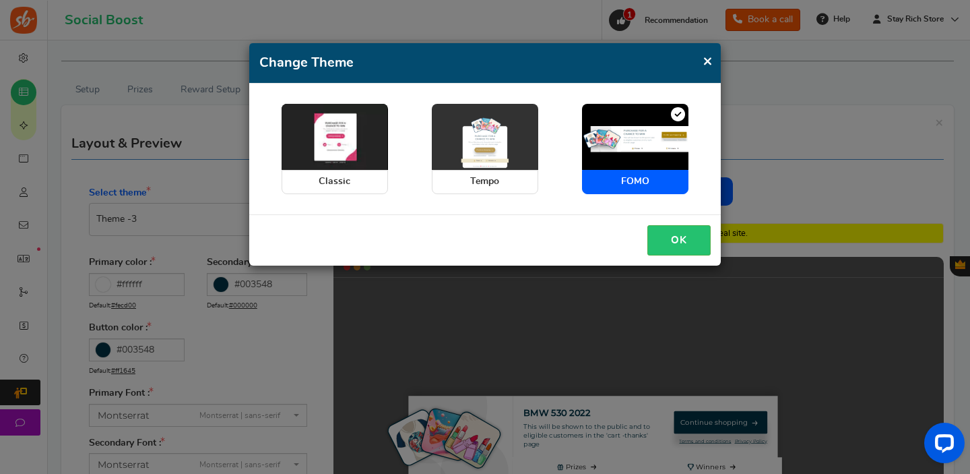
click at [488, 170] on span "Tempo" at bounding box center [485, 182] width 106 height 24
click at [441, 115] on input "Tempo" at bounding box center [436, 110] width 9 height 9
radio input "true"
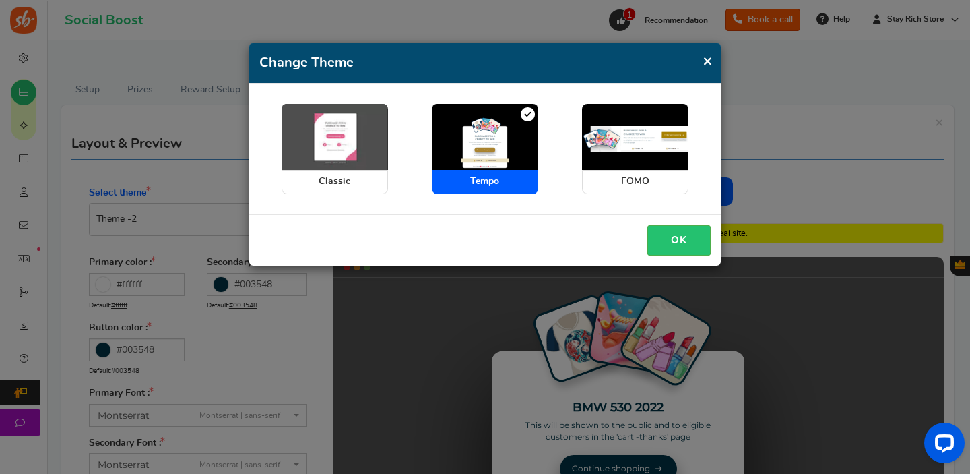
click at [324, 148] on img at bounding box center [335, 137] width 106 height 66
click at [290, 115] on input "Classic" at bounding box center [286, 110] width 9 height 9
radio input "true"
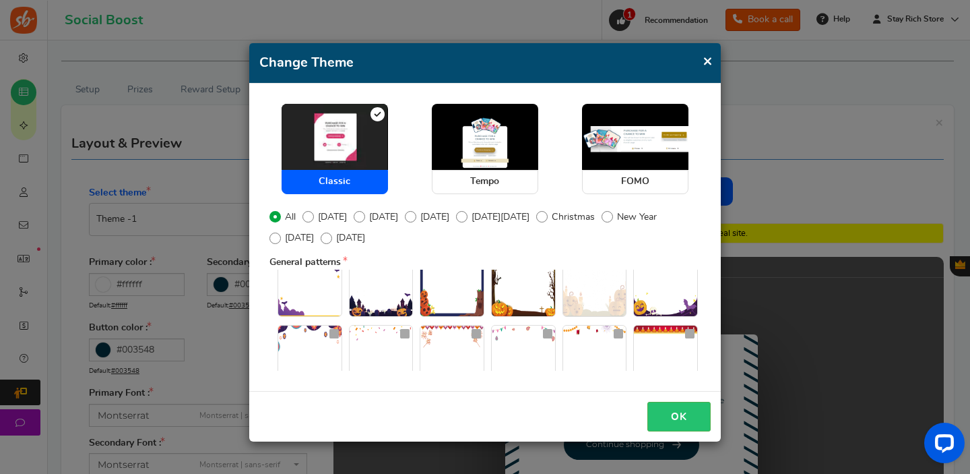
scroll to position [94, 0]
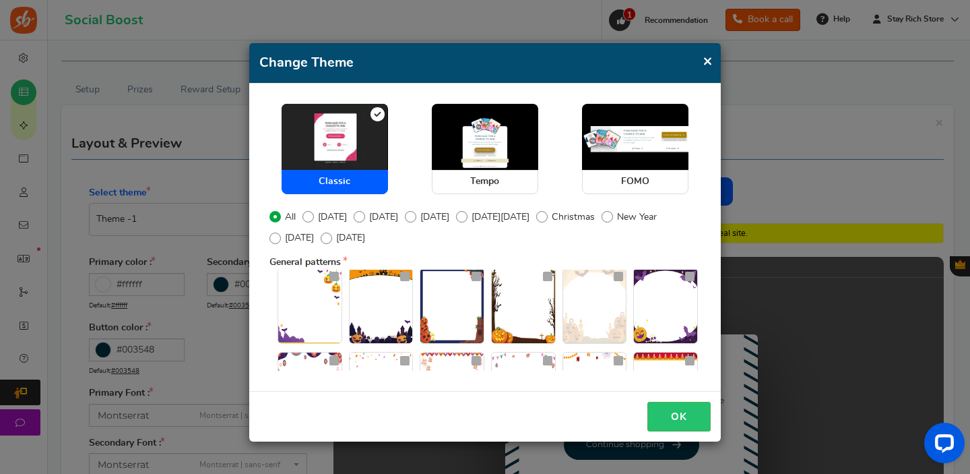
click at [604, 327] on img at bounding box center [594, 305] width 63 height 75
click at [572, 280] on input "radio" at bounding box center [567, 275] width 9 height 9
radio input "true"
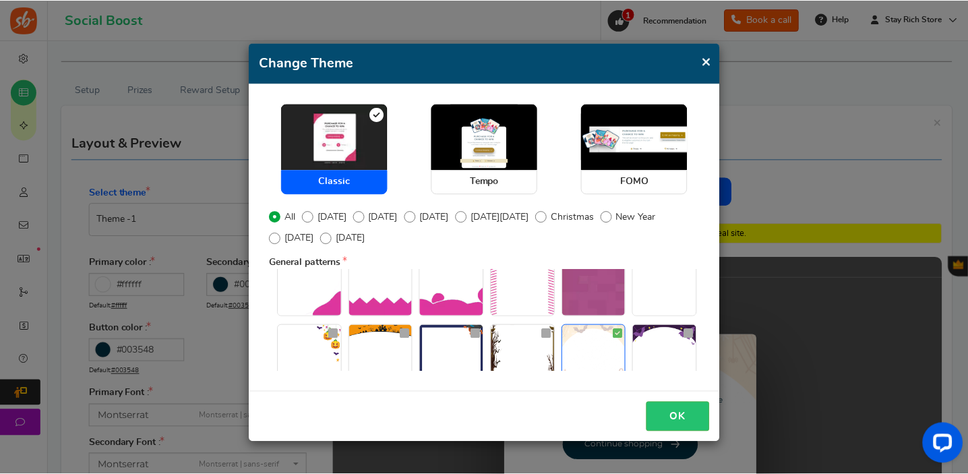
scroll to position [0, 0]
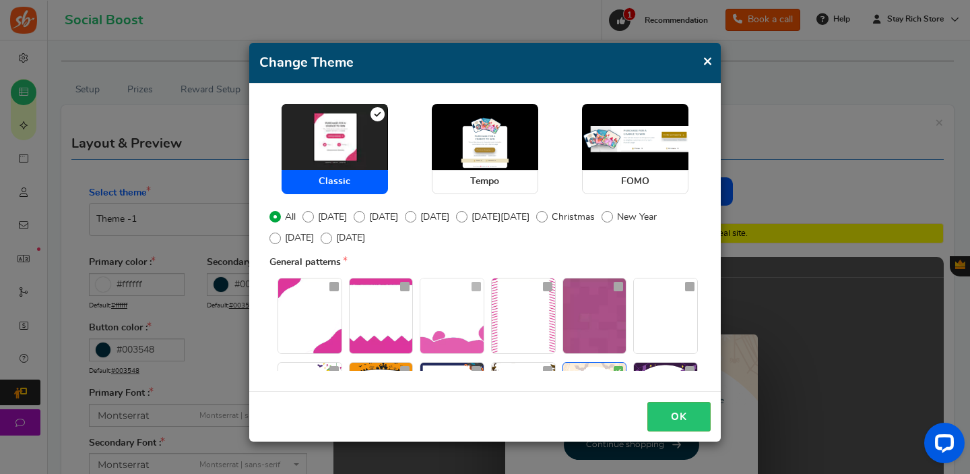
click at [457, 334] on img at bounding box center [451, 315] width 63 height 75
click at [429, 290] on input "radio" at bounding box center [424, 285] width 9 height 9
radio input "true"
click at [663, 410] on button "OK" at bounding box center [679, 417] width 63 height 30
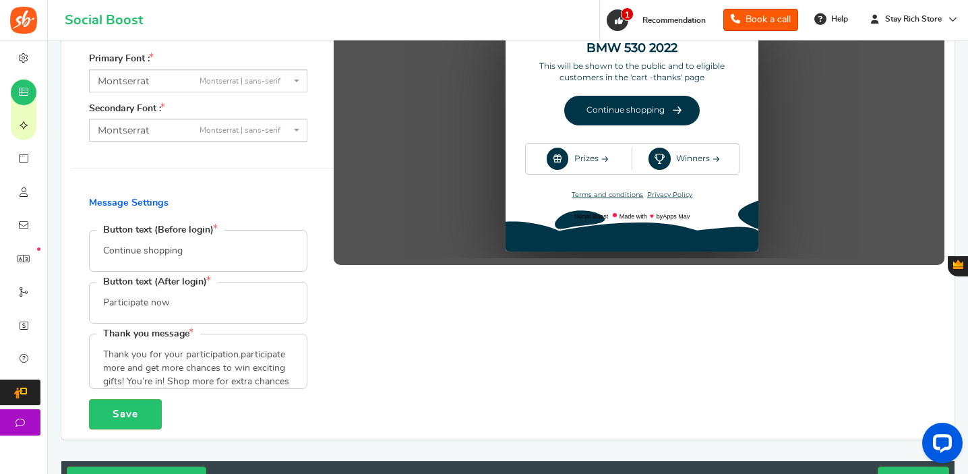
scroll to position [335, 0]
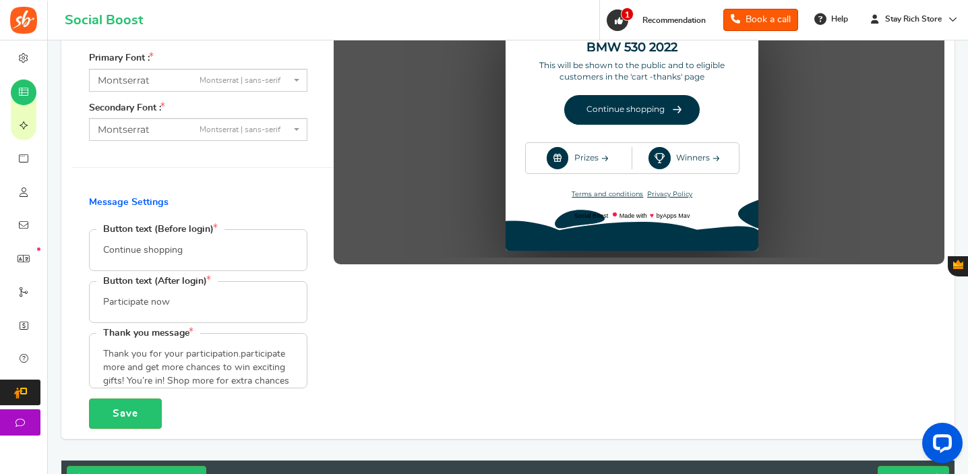
click at [242, 248] on input "Continue shopping" at bounding box center [198, 250] width 217 height 40
type input "Enter Giveaway"
type input "e"
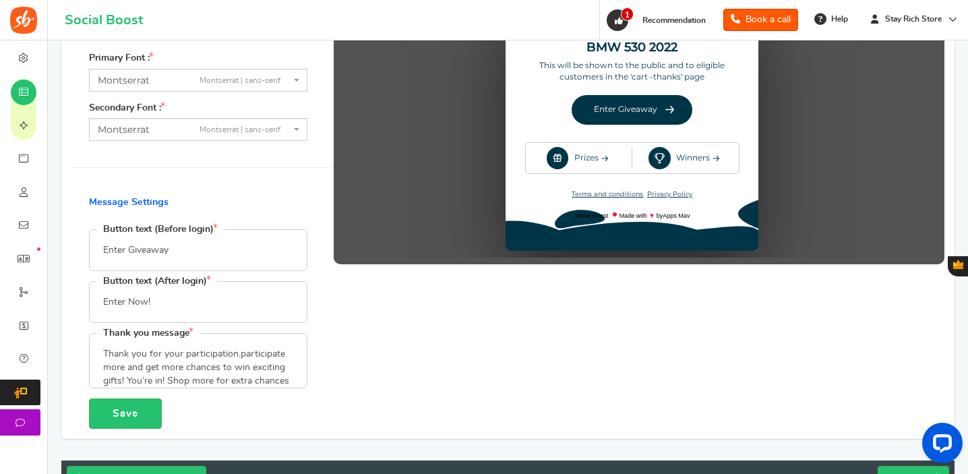
type input "Enter Now!"
click at [223, 358] on textarea "Thank you for your participation.participate more and get more chances to win e…" at bounding box center [198, 361] width 217 height 54
click at [343, 354] on div "Mobile Desktop This is a static preview. Data may be differ from real site. ♥" at bounding box center [639, 127] width 611 height 604
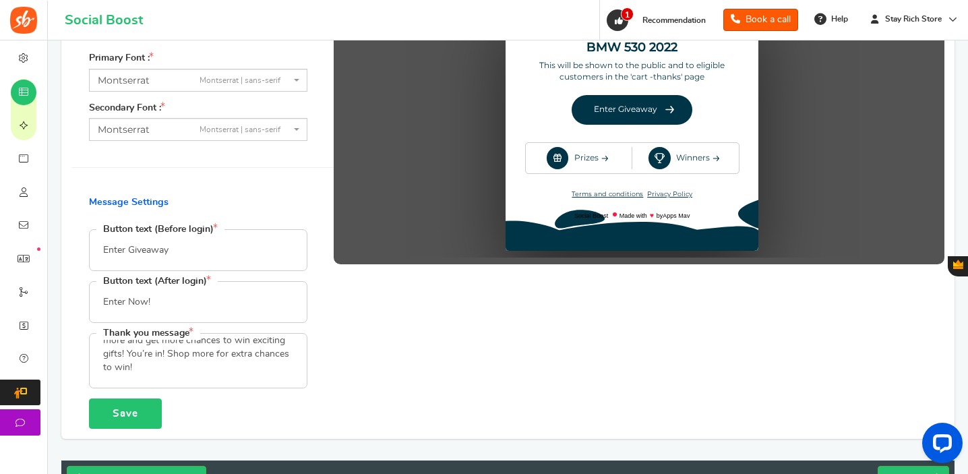
click at [133, 405] on button "Save" at bounding box center [125, 413] width 73 height 30
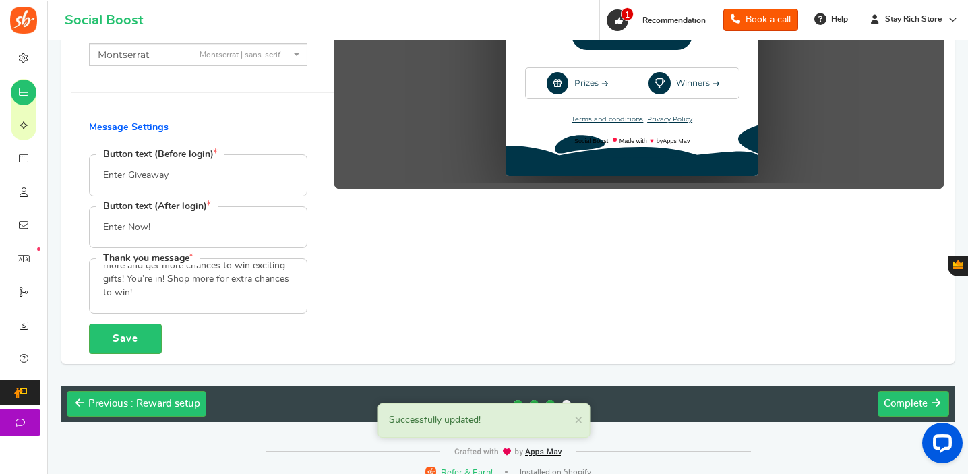
scroll to position [425, 0]
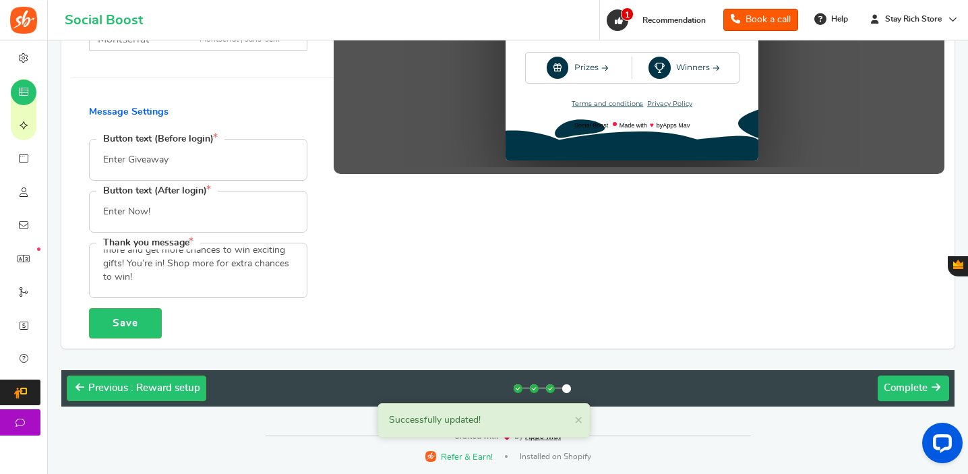
click at [912, 400] on button "Next Complete" at bounding box center [912, 388] width 71 height 26
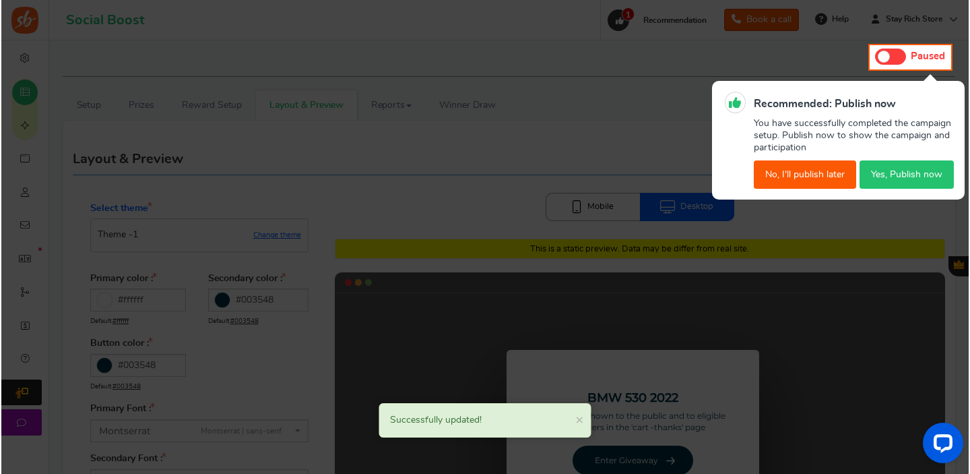
scroll to position [0, 0]
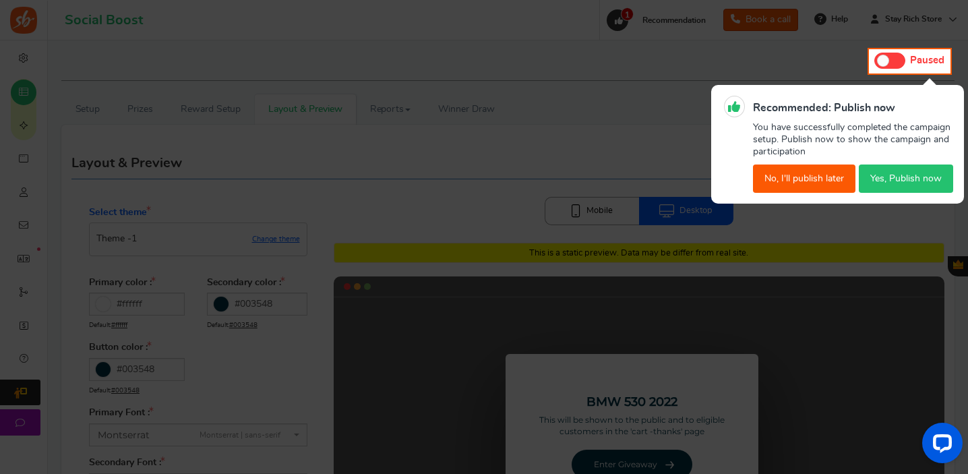
click at [898, 181] on button "Yes, Publish now" at bounding box center [905, 178] width 94 height 28
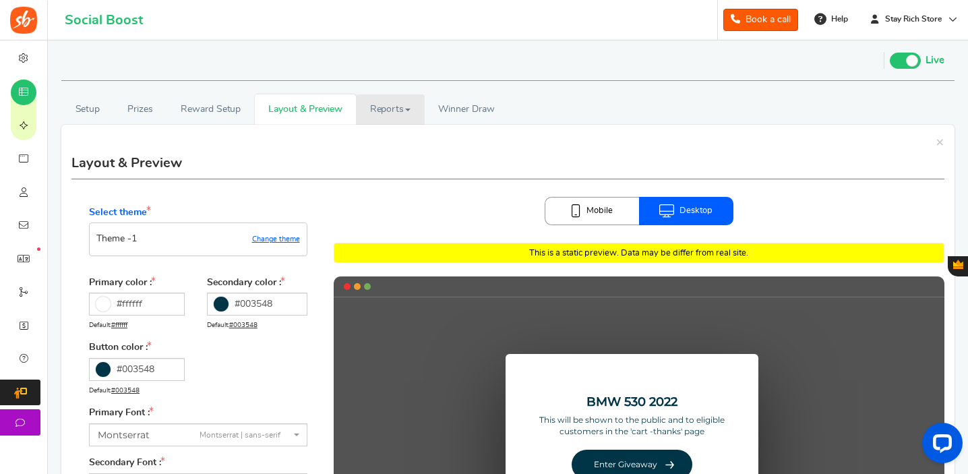
click at [394, 109] on link "Reports" at bounding box center [390, 109] width 69 height 30
click at [460, 106] on span "Winner Draw" at bounding box center [466, 109] width 56 height 14
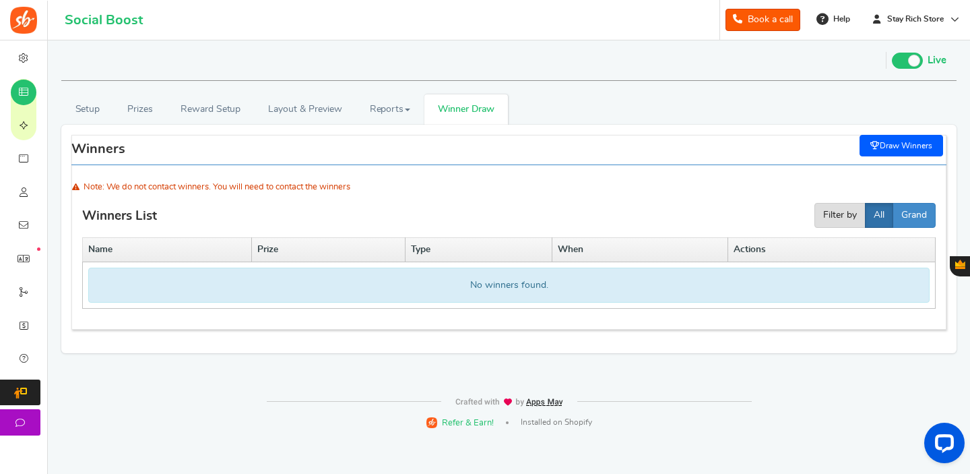
click at [594, 191] on div "Note: We do not contact winners. You will need to contact the winners" at bounding box center [508, 188] width 875 height 18
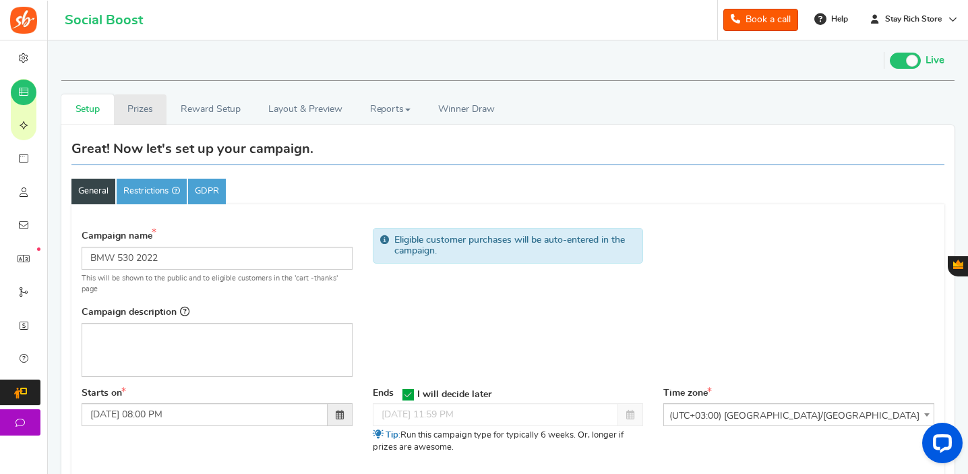
click at [143, 113] on link "Prizes" at bounding box center [140, 109] width 53 height 30
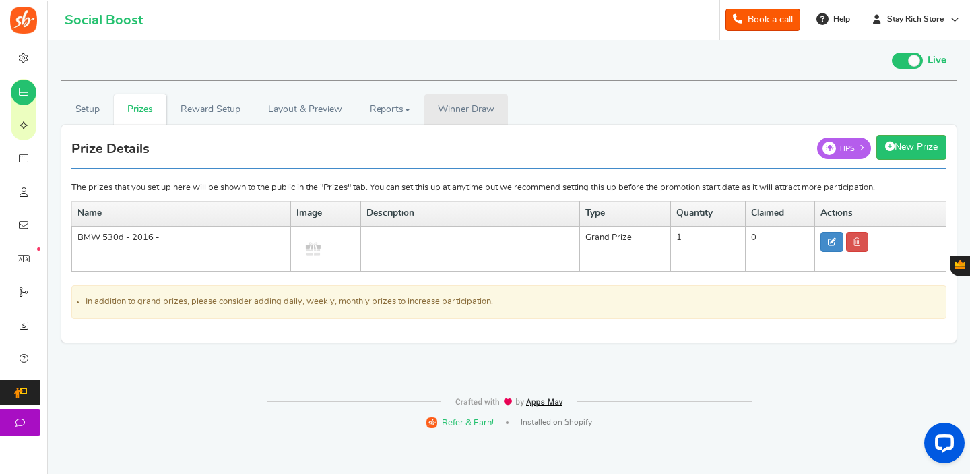
click at [455, 105] on span "Winner Draw" at bounding box center [466, 109] width 56 height 14
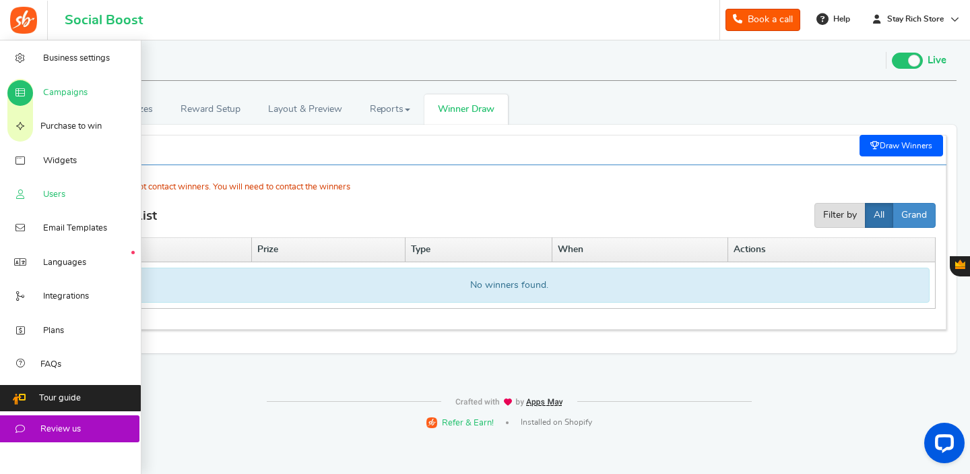
click at [59, 189] on span "Users" at bounding box center [54, 195] width 22 height 12
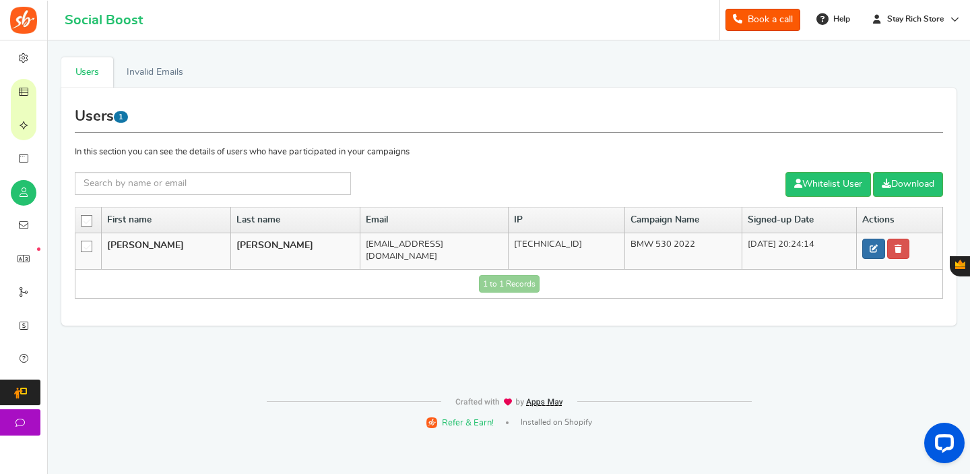
click at [870, 246] on icon at bounding box center [874, 249] width 8 height 8
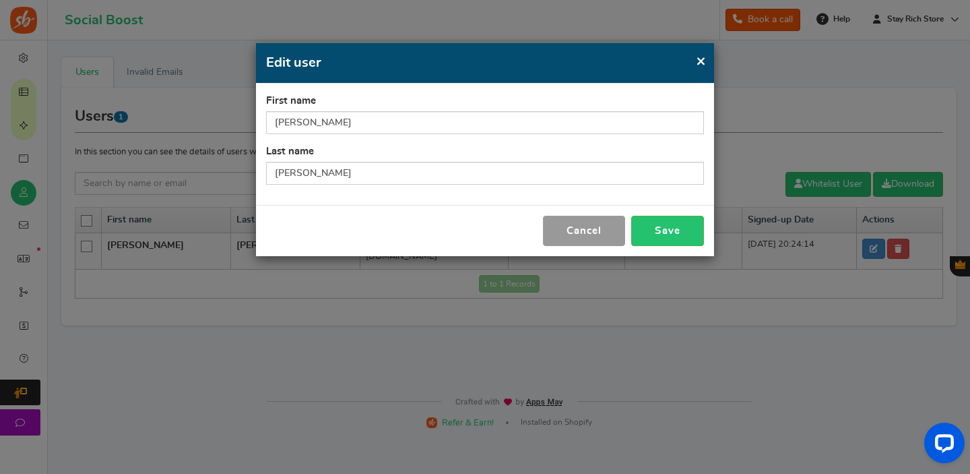
click at [602, 230] on button "Cancel" at bounding box center [584, 231] width 82 height 30
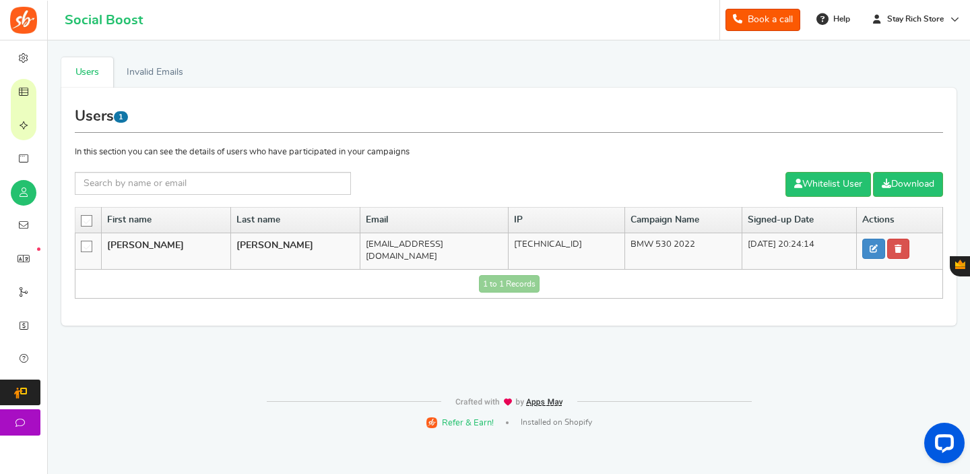
click at [85, 247] on icon at bounding box center [87, 246] width 11 height 11
click at [82, 247] on input "checkbox" at bounding box center [82, 245] width 0 height 9
click at [85, 247] on icon at bounding box center [86, 246] width 11 height 11
click at [82, 247] on input "checkbox" at bounding box center [82, 245] width 0 height 9
click at [906, 197] on link "Download" at bounding box center [908, 184] width 70 height 25
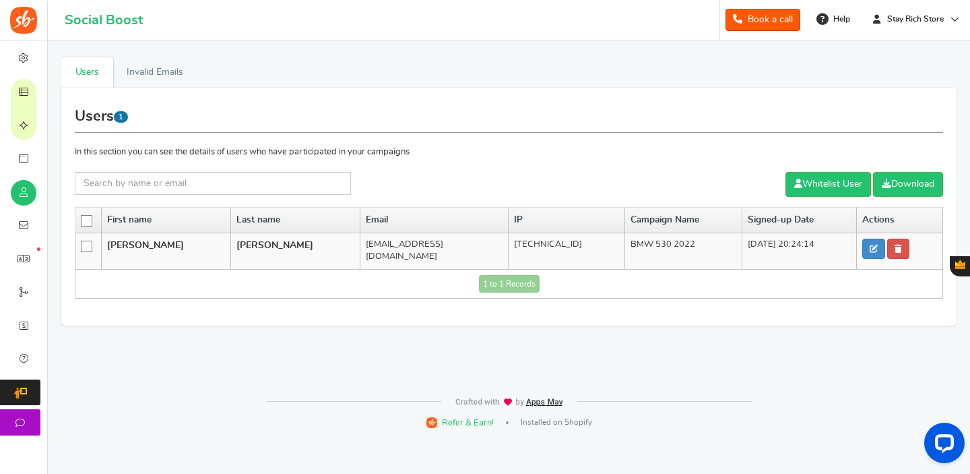
click at [532, 75] on ul "Users Invalid Emails" at bounding box center [508, 72] width 895 height 30
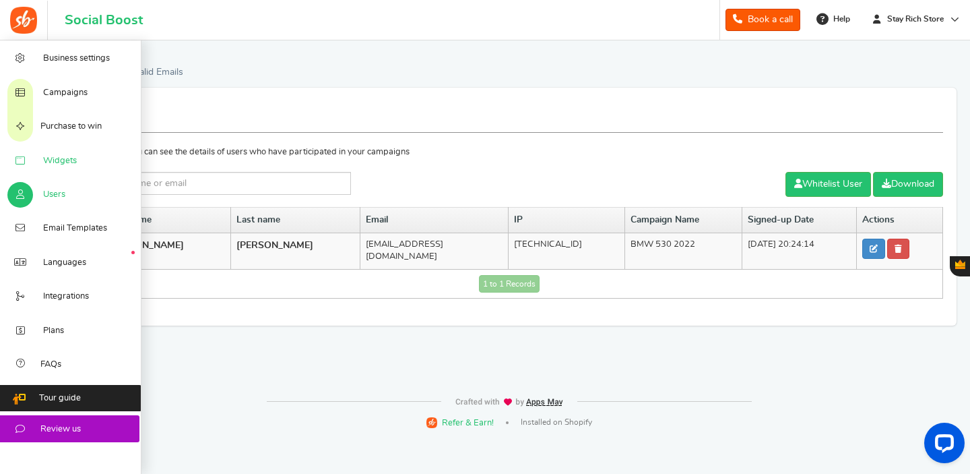
click at [75, 153] on link "Widgets" at bounding box center [70, 160] width 141 height 34
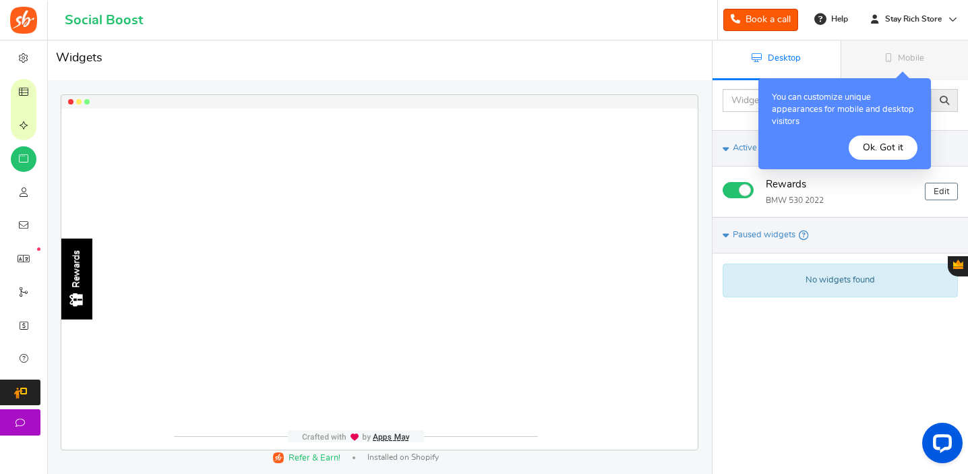
click at [885, 152] on button "Ok. Got it" at bounding box center [882, 147] width 69 height 24
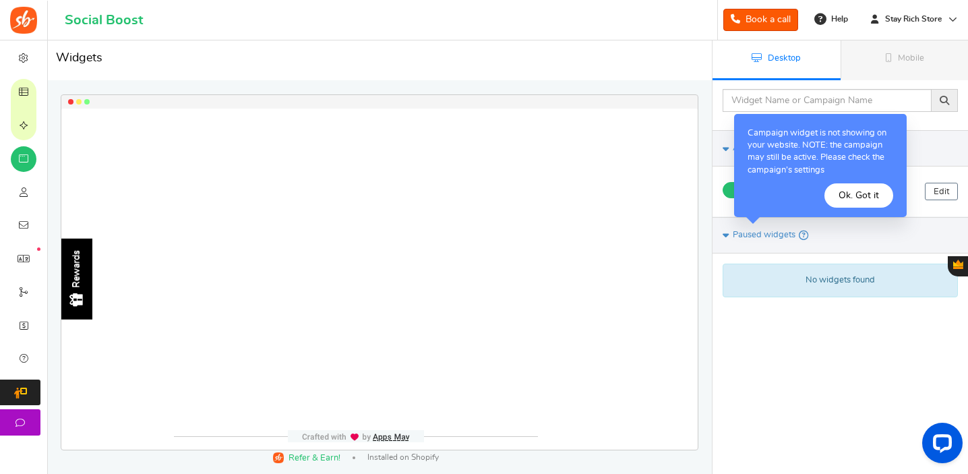
click at [869, 193] on button "Ok. Got it" at bounding box center [858, 195] width 69 height 24
